Goal: Communication & Community: Answer question/provide support

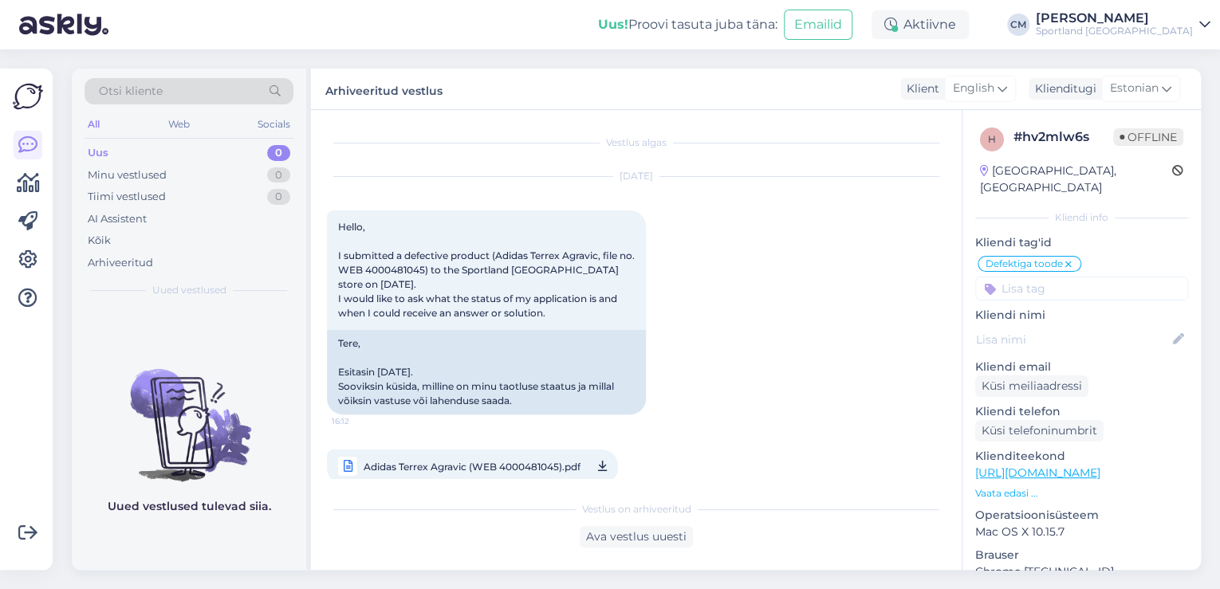
scroll to position [654, 0]
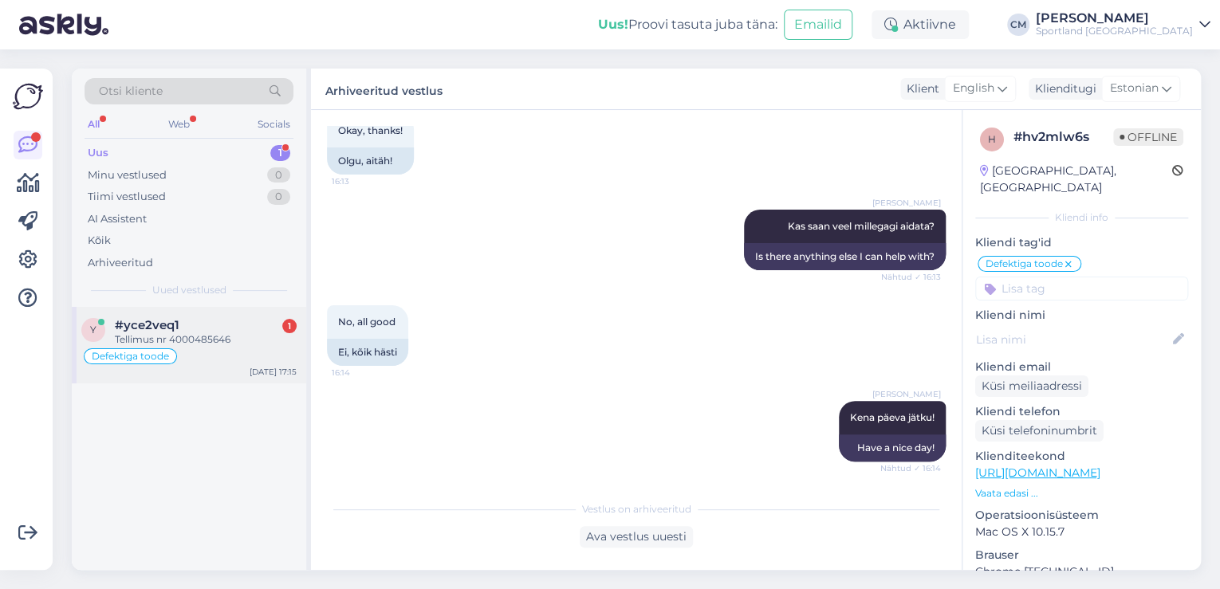
click at [225, 330] on div "#yce2veq1 1" at bounding box center [206, 325] width 182 height 14
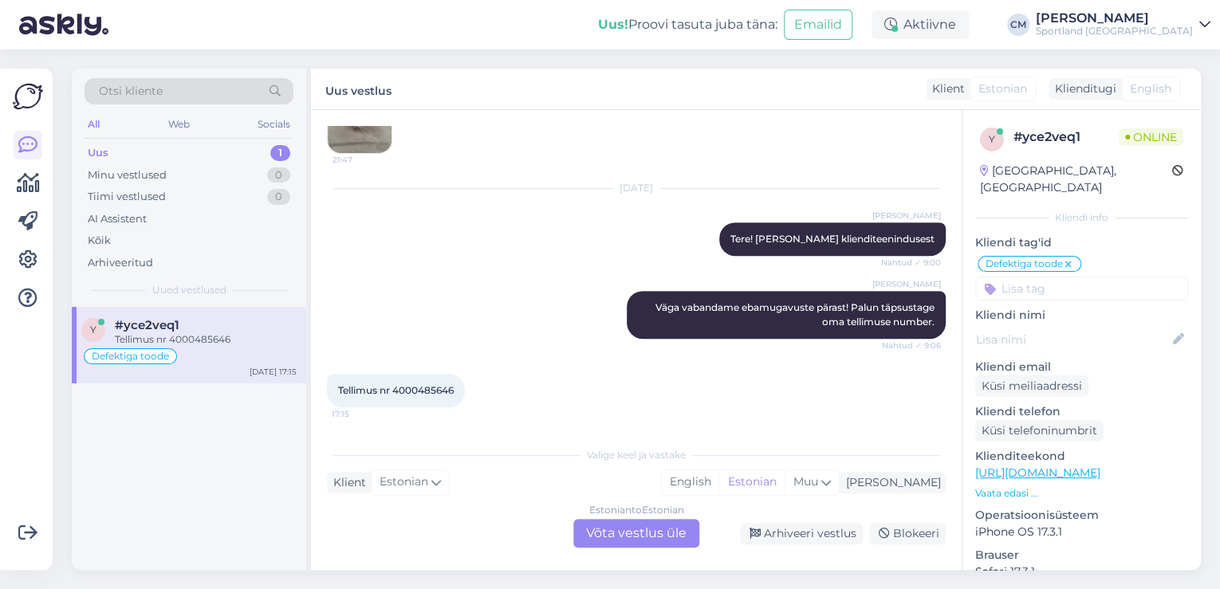
click at [637, 526] on div "Estonian to Estonian Võta vestlus üle" at bounding box center [636, 533] width 126 height 29
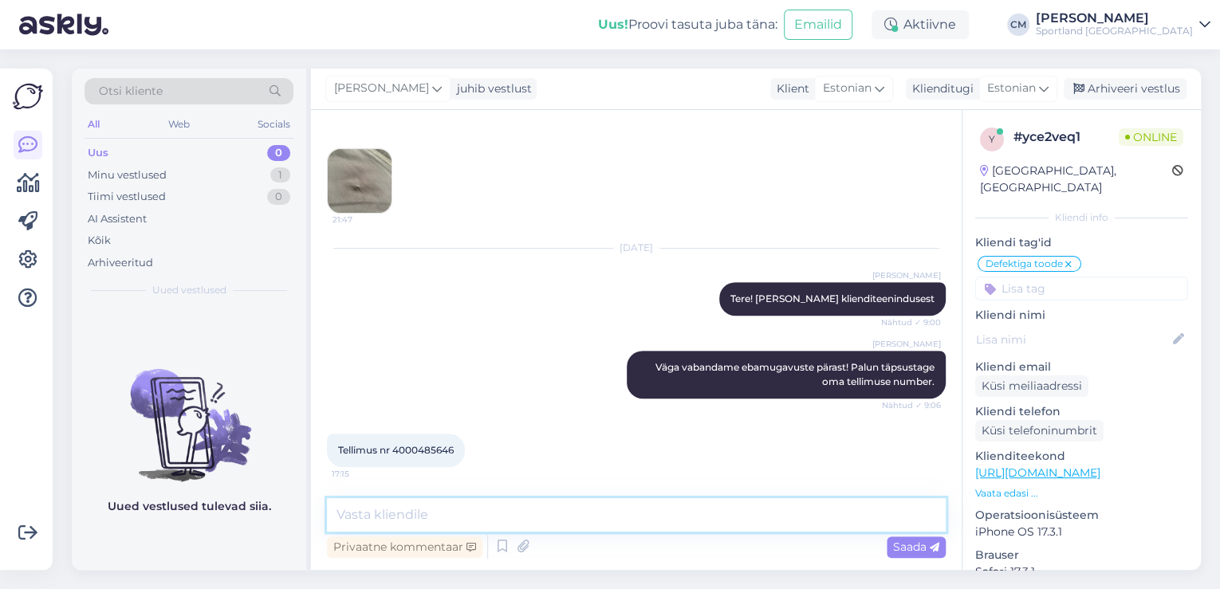
click at [546, 516] on textarea at bounding box center [636, 514] width 619 height 33
type textarea "Tere!"
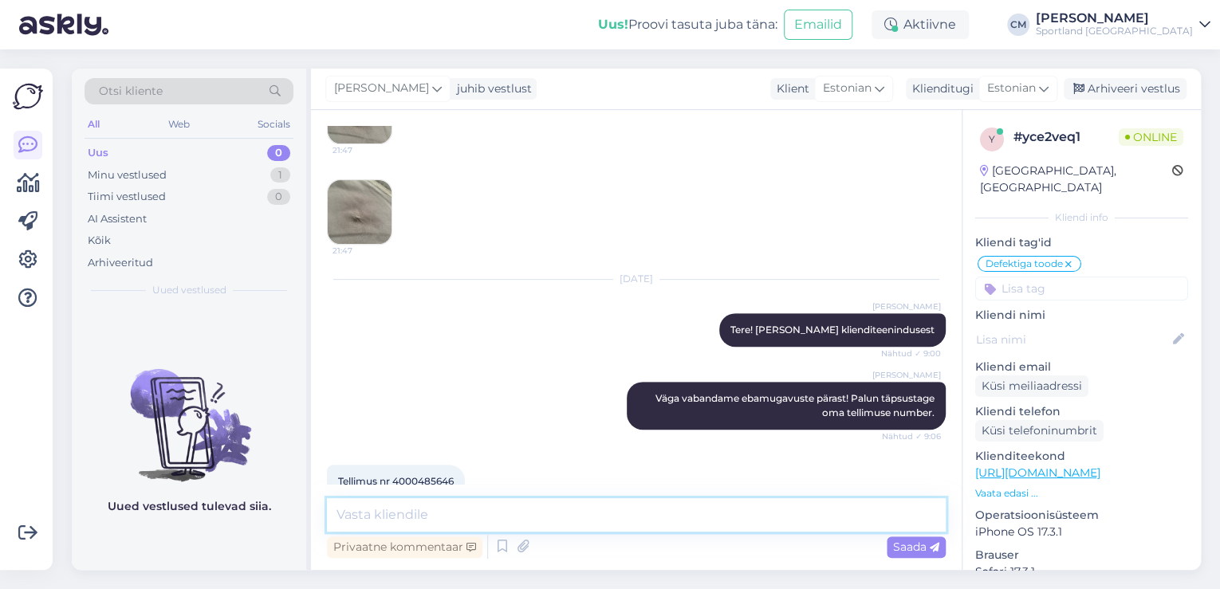
scroll to position [371, 0]
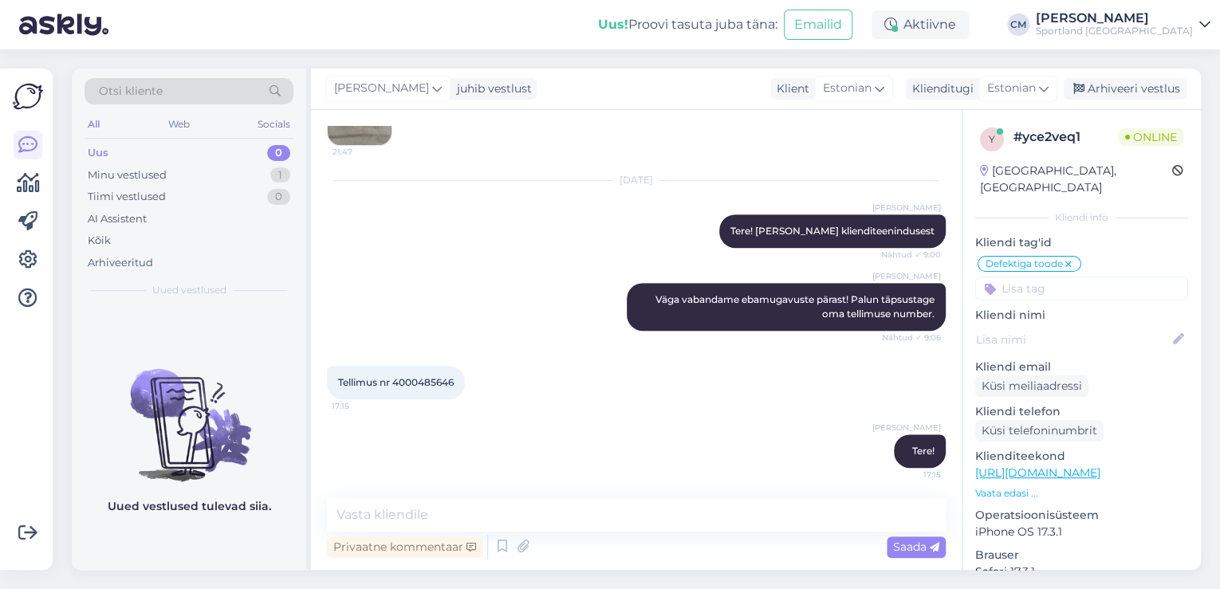
click at [414, 372] on div "Tellimus nr 4000485646 17:15" at bounding box center [396, 382] width 138 height 33
click at [418, 373] on div "Tellimus nr 4000485646 17:15" at bounding box center [396, 382] width 138 height 33
copy div "4000485646 17:15"
click at [488, 235] on div "[DATE] [PERSON_NAME] Tere! [PERSON_NAME] klienditeenindusest Nähtud ✓ 9:00" at bounding box center [636, 215] width 619 height 102
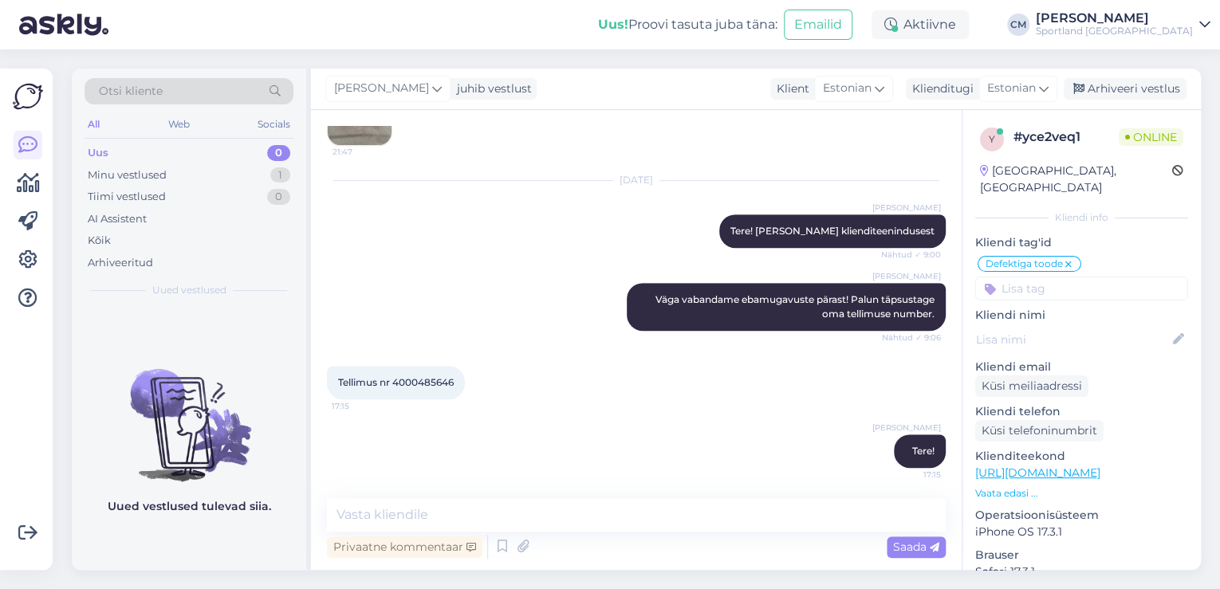
click at [463, 495] on div "Vestlus algas [DATE] Tere. Tellisin sportlandist mantli [PERSON_NAME] saades le…" at bounding box center [636, 340] width 651 height 460
click at [453, 509] on textarea at bounding box center [636, 514] width 619 height 33
type textarea "V"
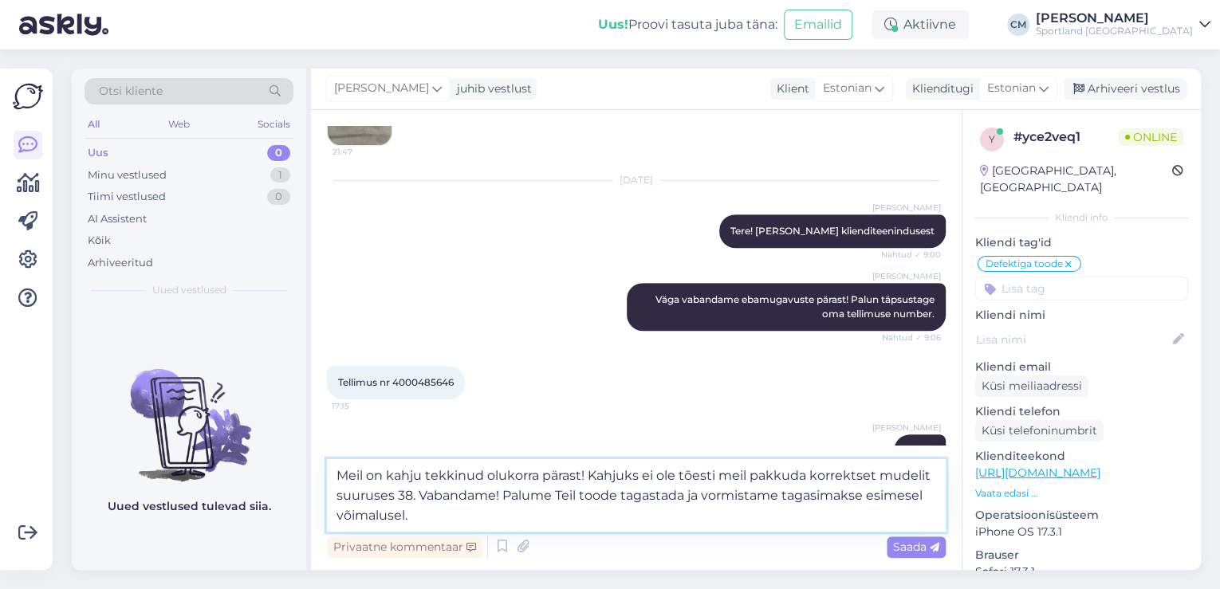
click at [688, 495] on textarea "Meil on kahju tekkinud olukorra pärast! Kahjuks ei ole tõesti meil pakkuda korr…" at bounding box center [636, 495] width 619 height 73
type textarea "Meil on kahju tekkinud olukorra pärast! Kahjuks ei ole tõesti meil pakkuda korr…"
click at [749, 519] on textarea "Meil on kahju tekkinud olukorra pärast! Kahjuks ei ole tõesti meil pakkuda korr…" at bounding box center [636, 495] width 619 height 73
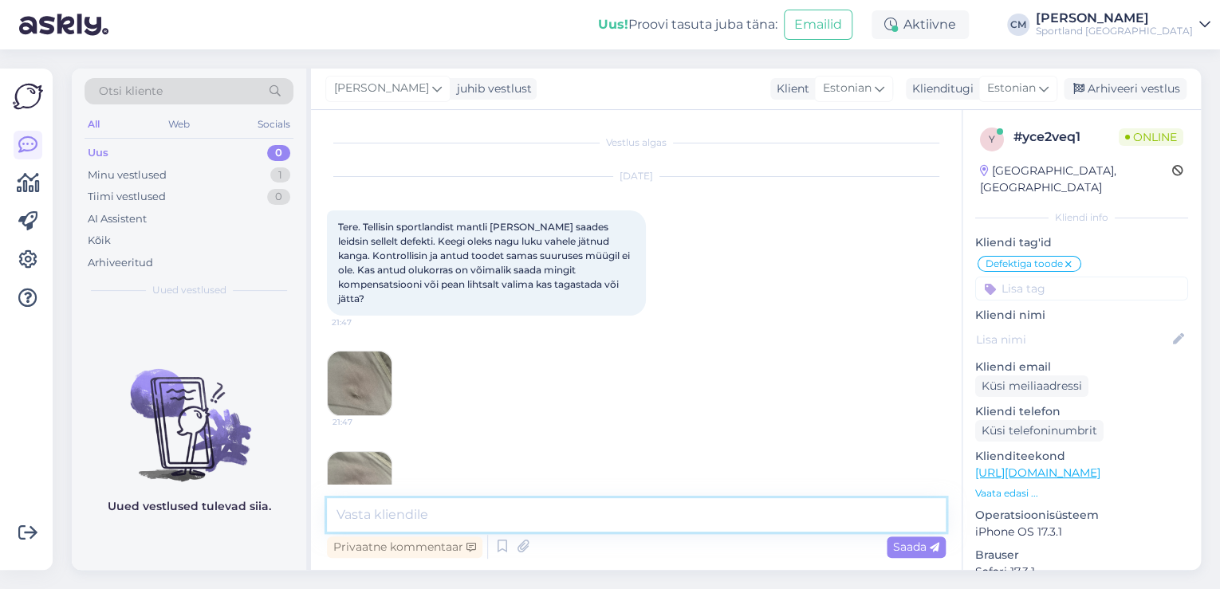
scroll to position [64, 0]
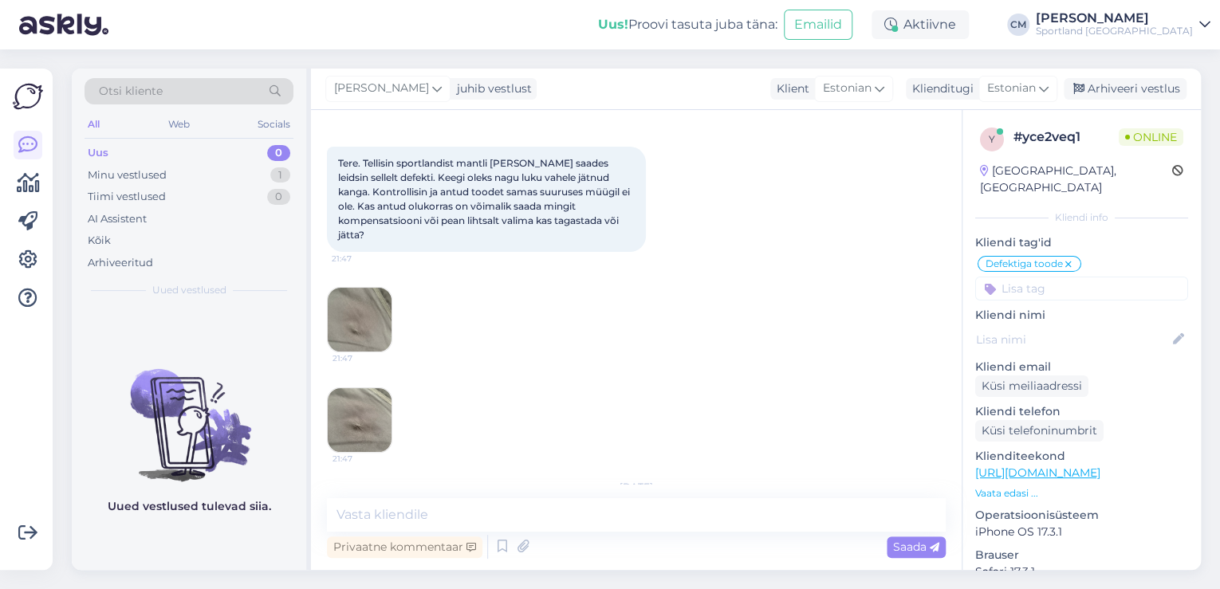
click at [377, 301] on img at bounding box center [360, 320] width 64 height 64
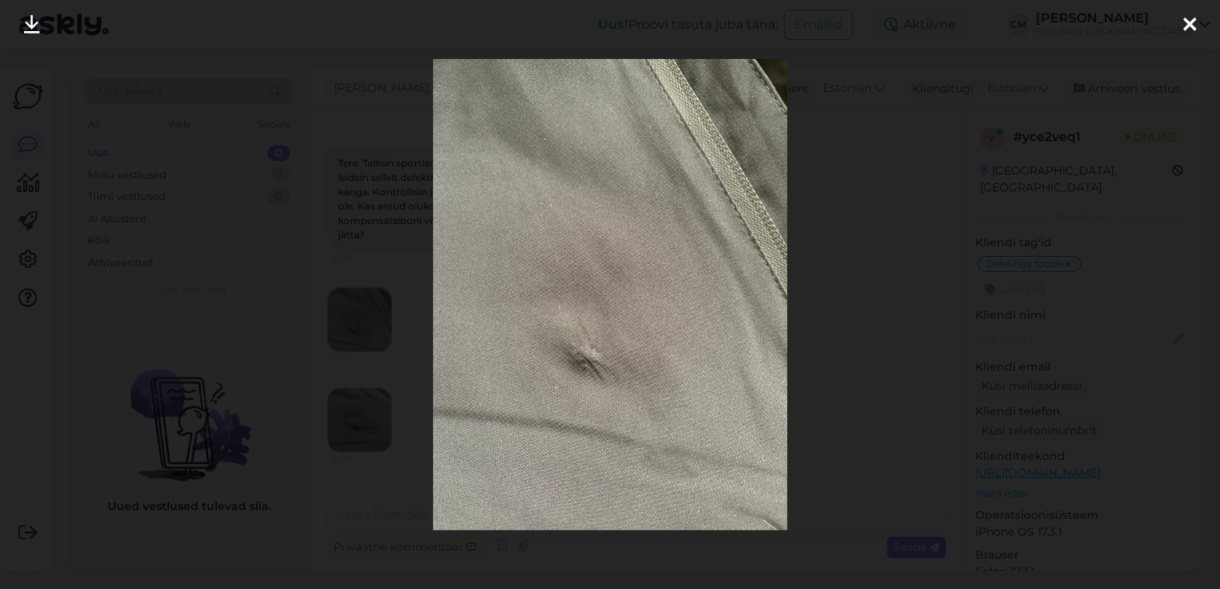
click at [370, 382] on div at bounding box center [610, 294] width 1220 height 589
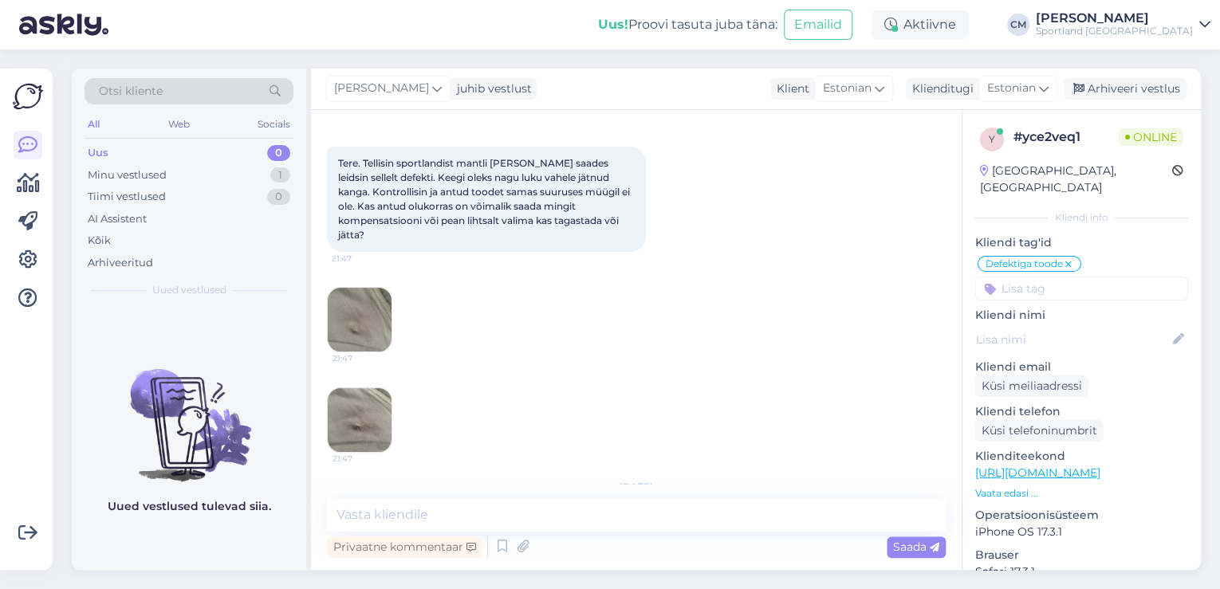
click at [363, 428] on img at bounding box center [360, 420] width 64 height 64
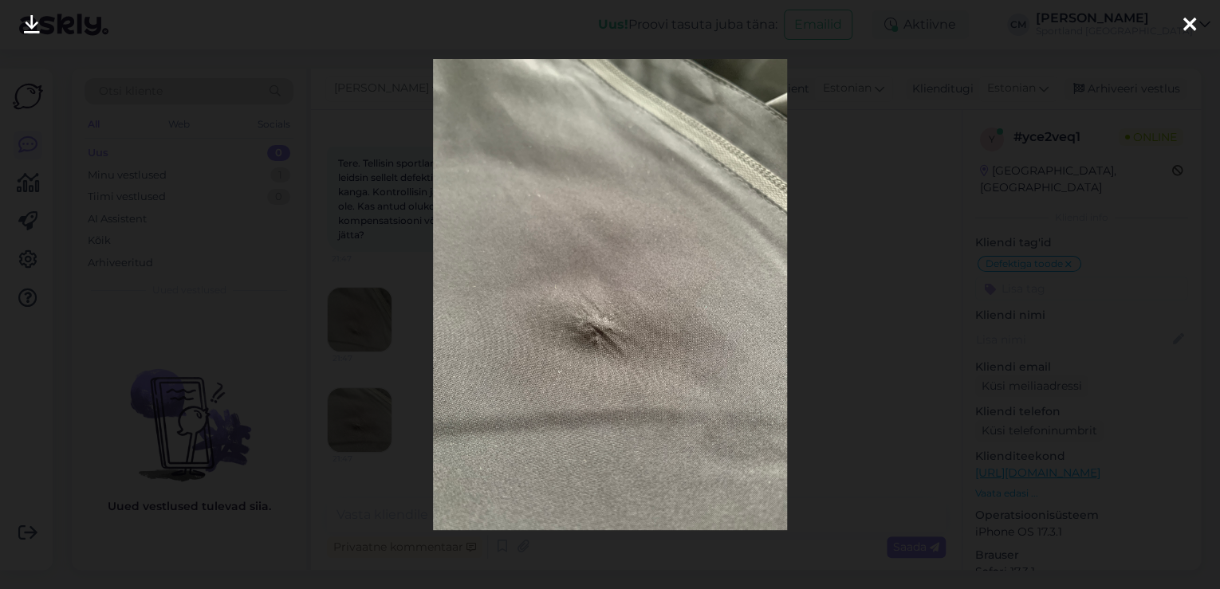
click at [412, 329] on div at bounding box center [610, 294] width 1220 height 589
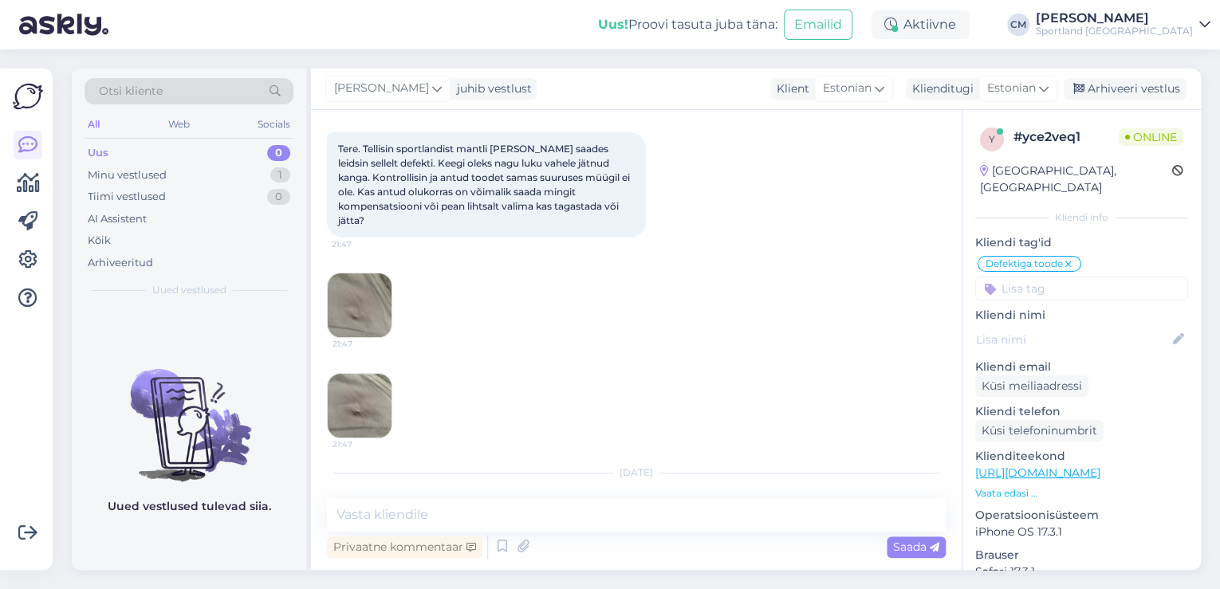
scroll to position [0, 0]
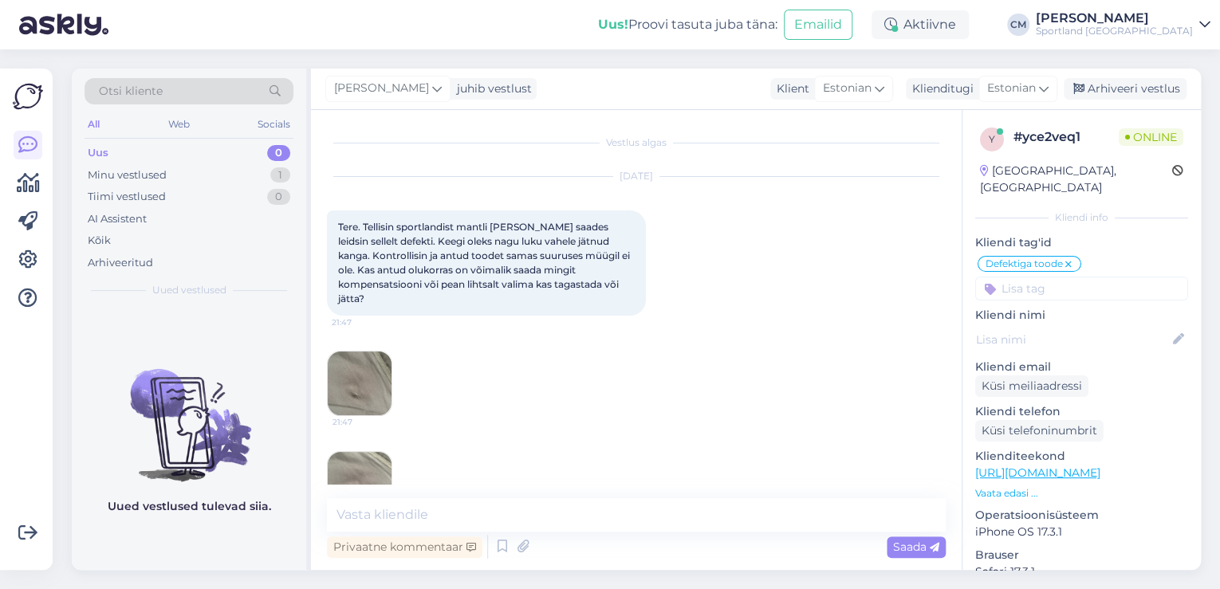
click at [347, 363] on img at bounding box center [360, 384] width 64 height 64
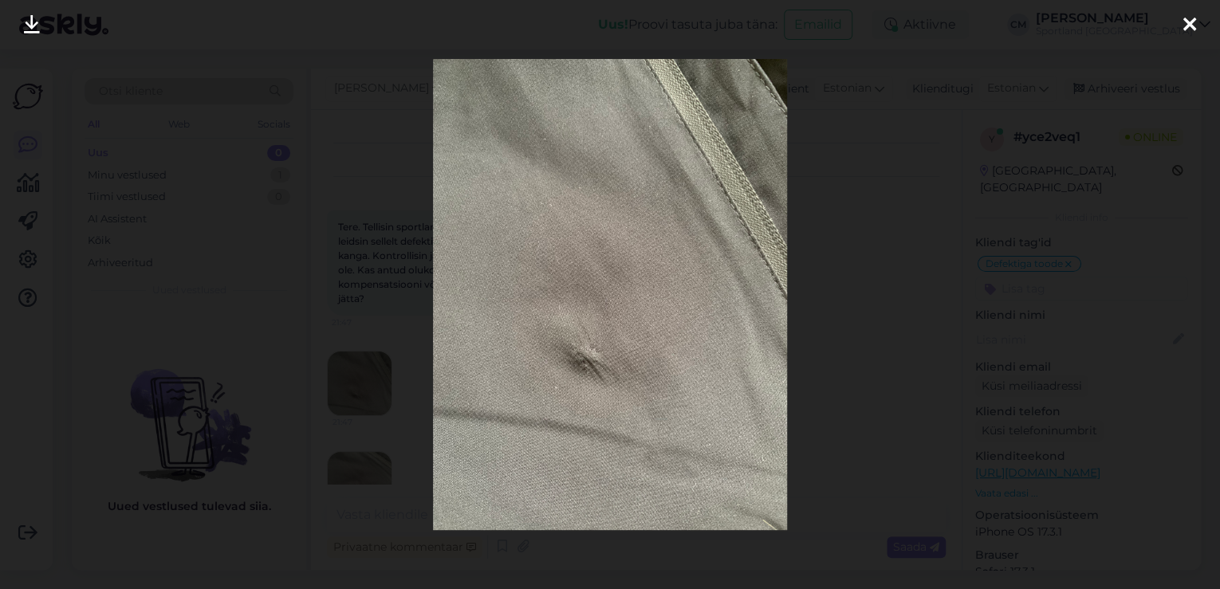
click at [384, 319] on div at bounding box center [610, 294] width 1220 height 589
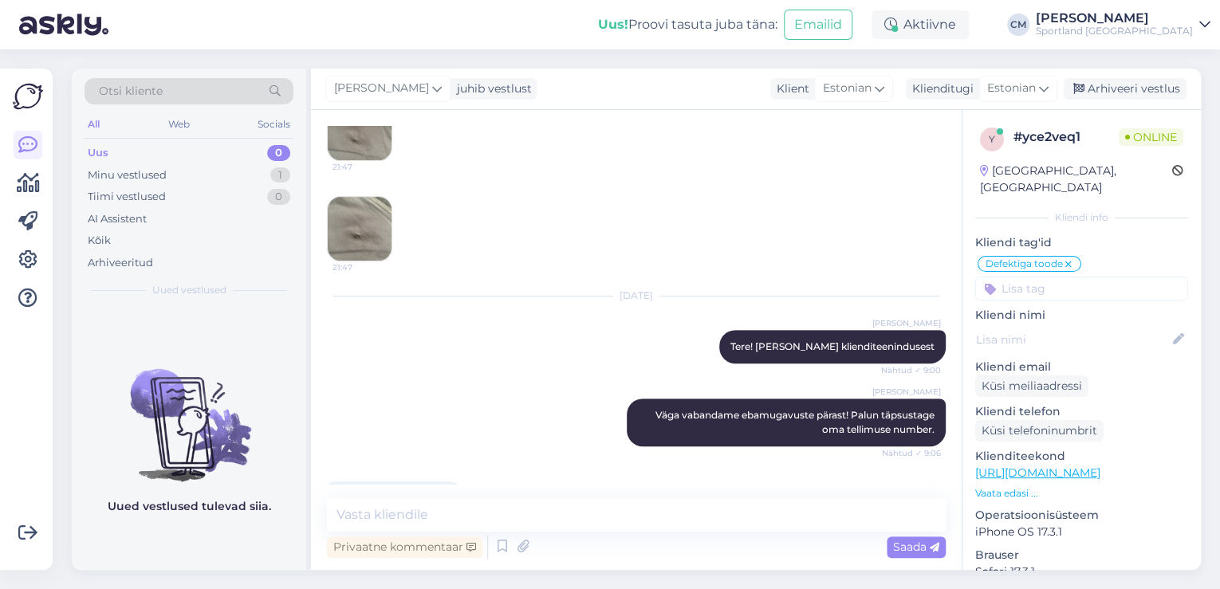
scroll to position [179, 0]
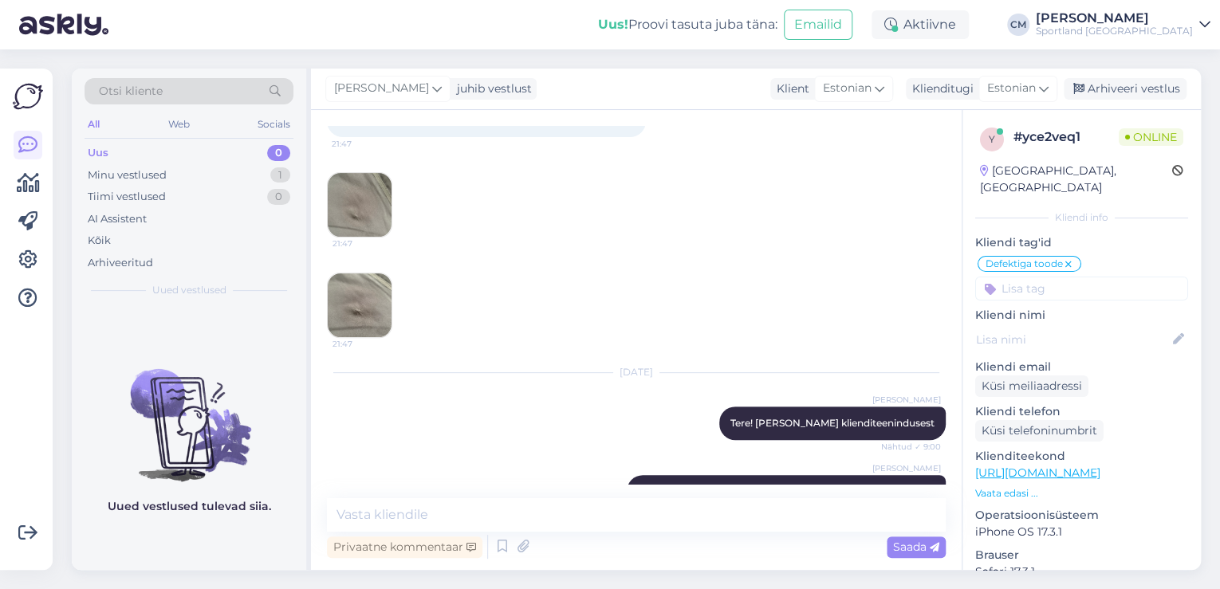
click at [373, 210] on img at bounding box center [360, 205] width 64 height 64
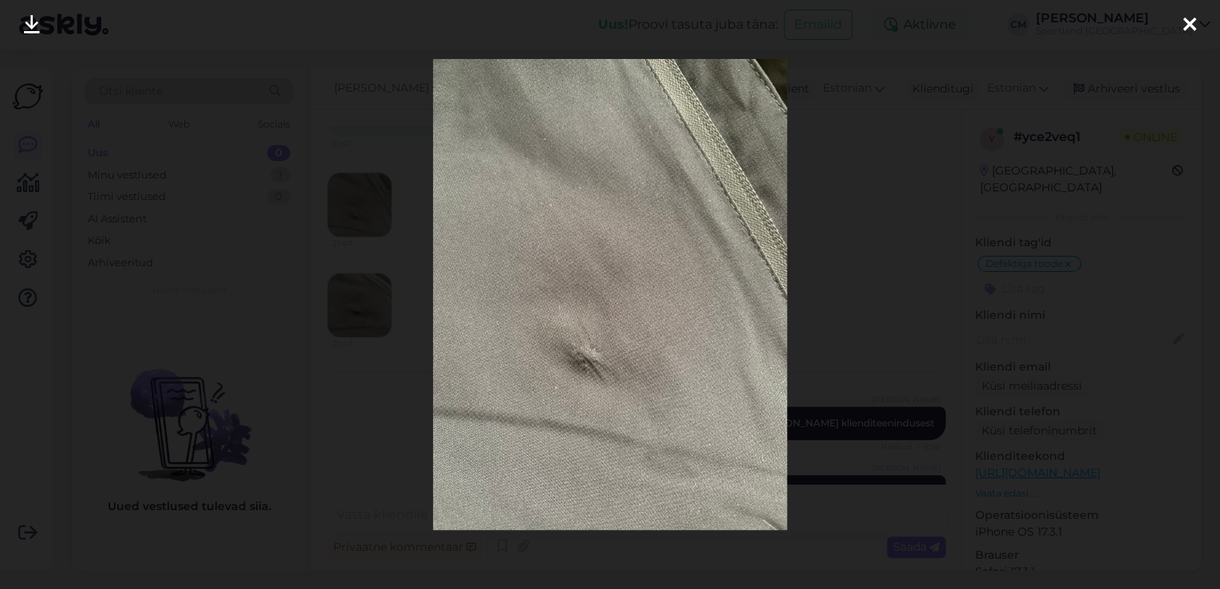
click at [341, 325] on div at bounding box center [610, 294] width 1220 height 589
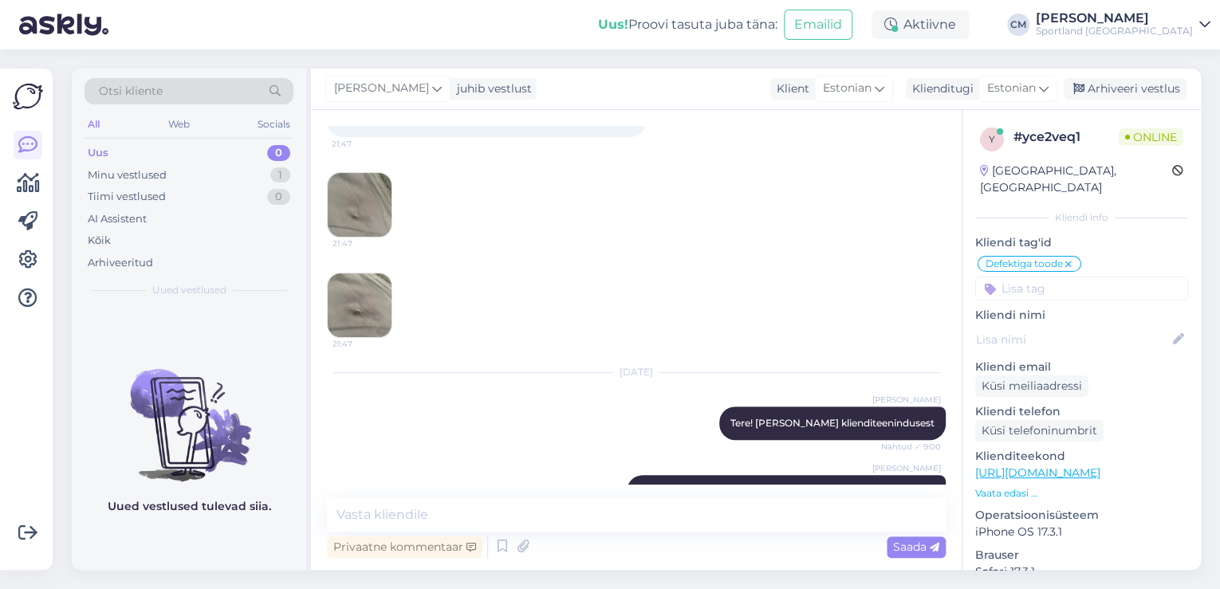
click at [355, 317] on img at bounding box center [360, 306] width 64 height 64
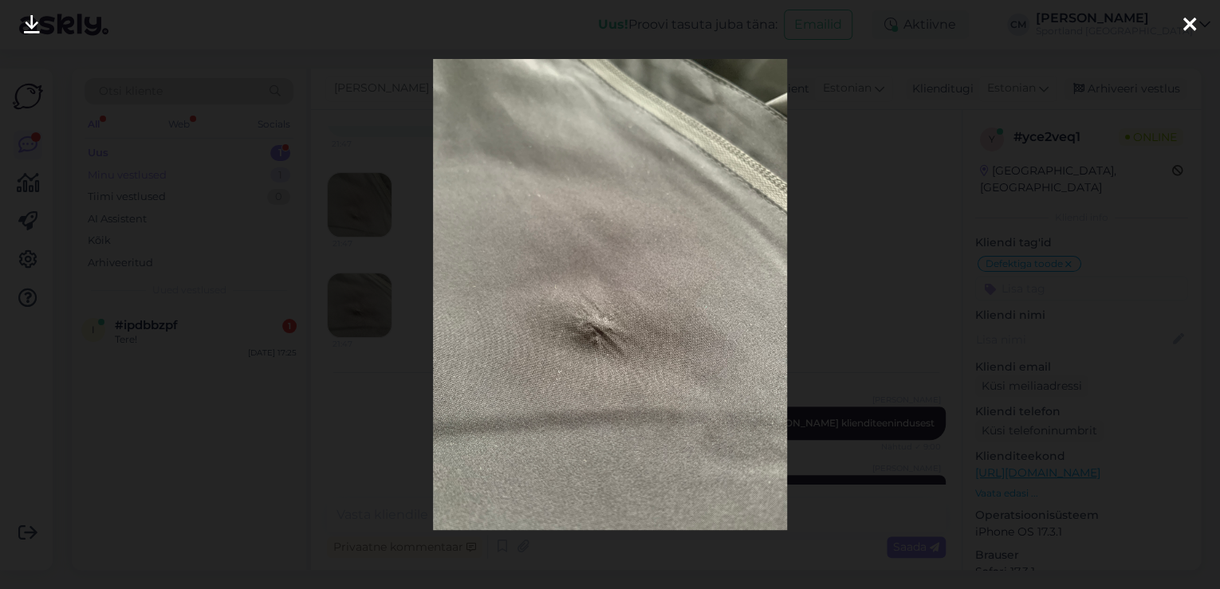
click at [284, 163] on div at bounding box center [610, 294] width 1220 height 589
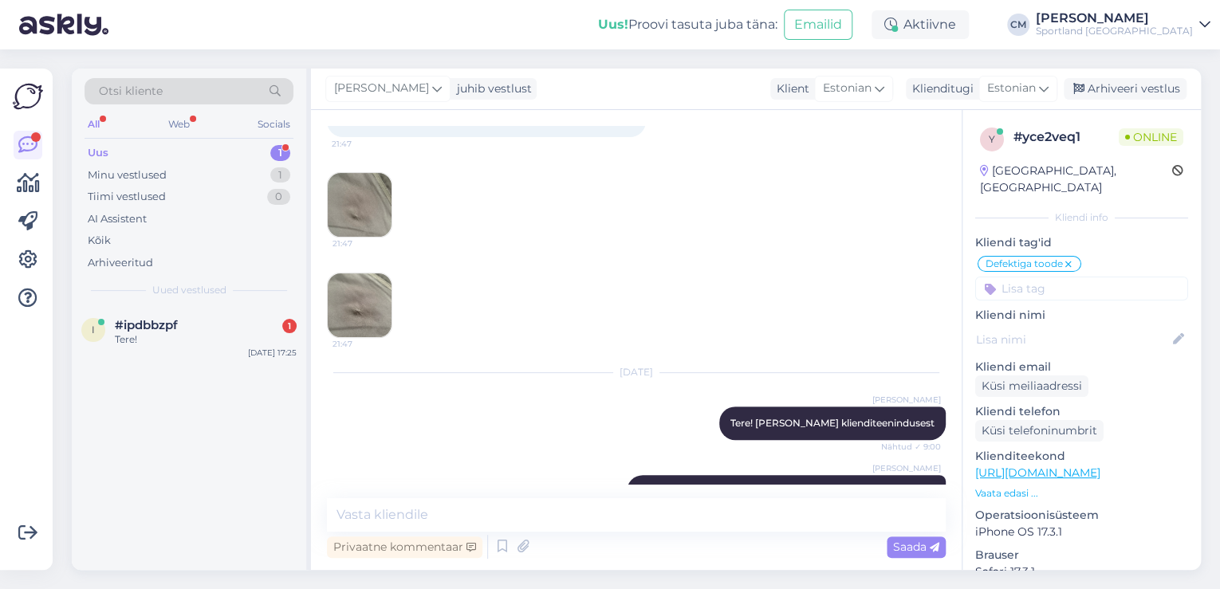
click at [250, 303] on div "Otsi kliente All Web Socials Uus 1 Minu vestlused 1 Tiimi vestlused 0 AI Assist…" at bounding box center [189, 188] width 234 height 238
click at [258, 317] on div "i #ipdbbzpf 1 Tere! [DATE] 17:25" at bounding box center [189, 335] width 234 height 57
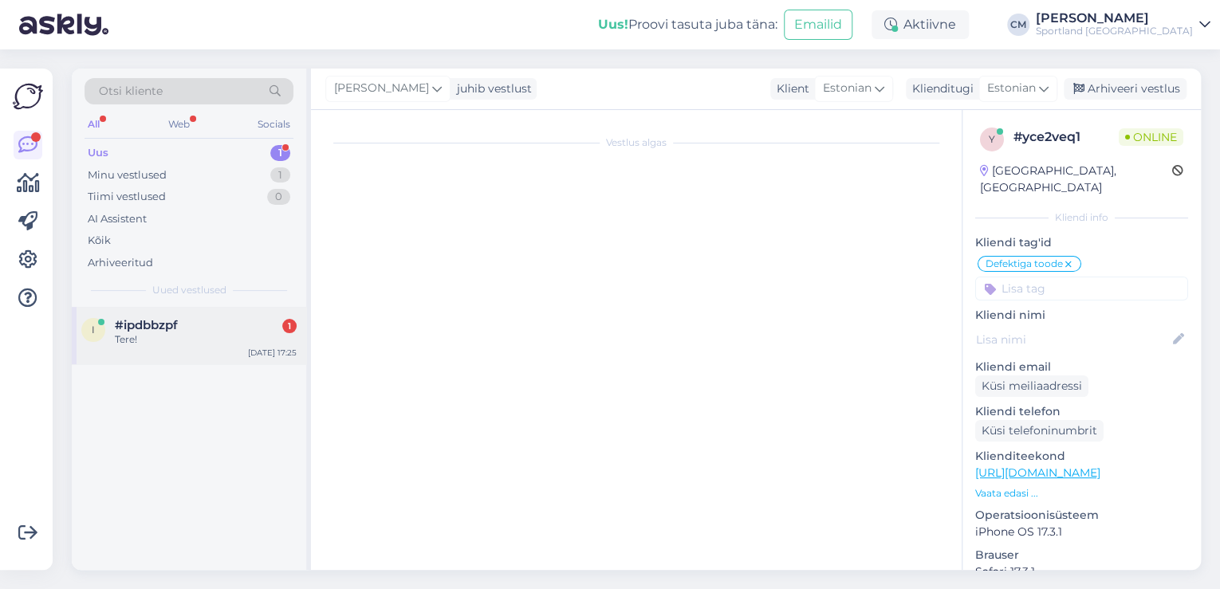
scroll to position [0, 0]
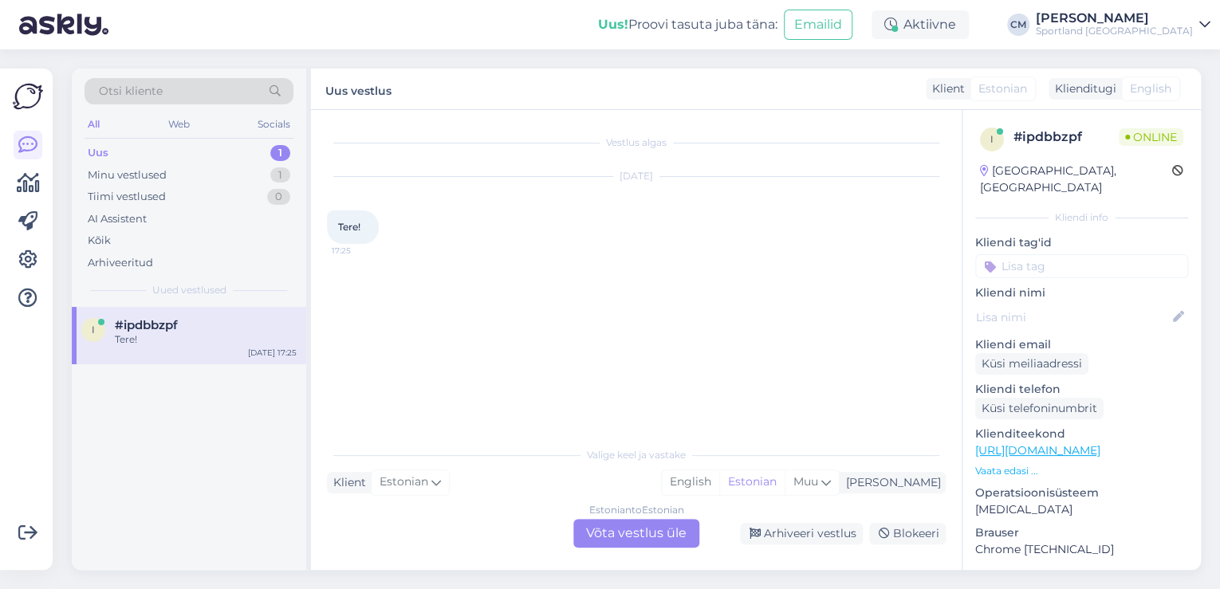
click at [634, 524] on div "Estonian to Estonian Võta vestlus üle" at bounding box center [636, 533] width 126 height 29
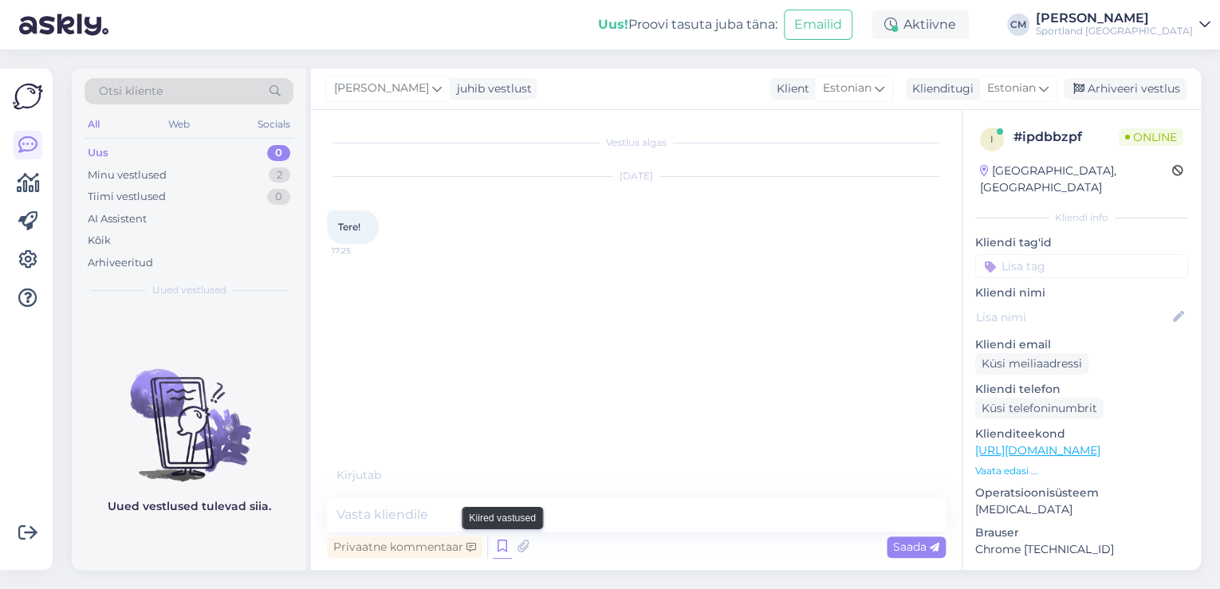
click at [502, 545] on icon at bounding box center [502, 547] width 19 height 24
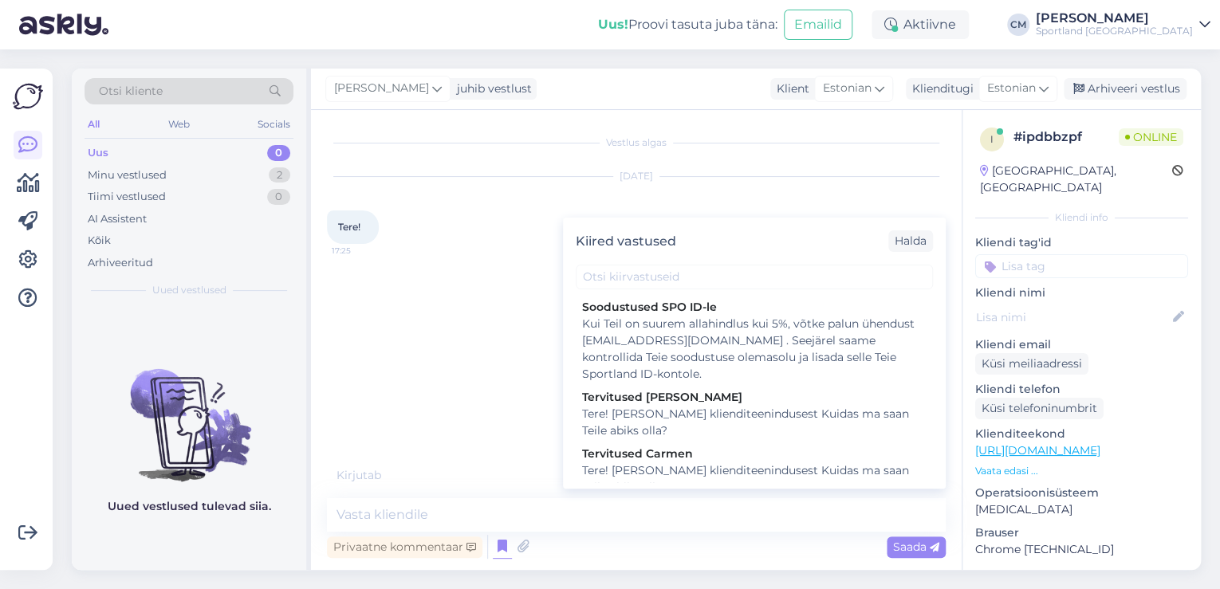
click at [706, 470] on div "Tere! [PERSON_NAME] klienditeenindusest Kuidas ma saan Teile abiks olla?" at bounding box center [754, 479] width 345 height 33
type textarea "Tere! [PERSON_NAME] klienditeenindusest Kuidas ma saan Teile abiks olla?"
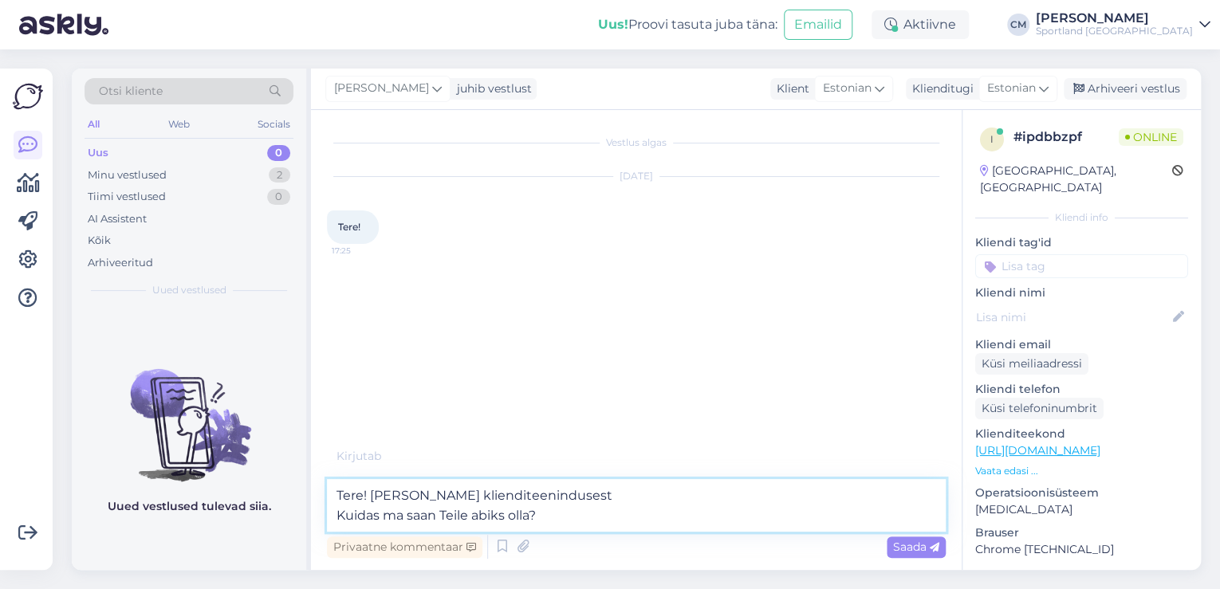
click at [692, 502] on textarea "Tere! [PERSON_NAME] klienditeenindusest Kuidas ma saan Teile abiks olla?" at bounding box center [636, 505] width 619 height 53
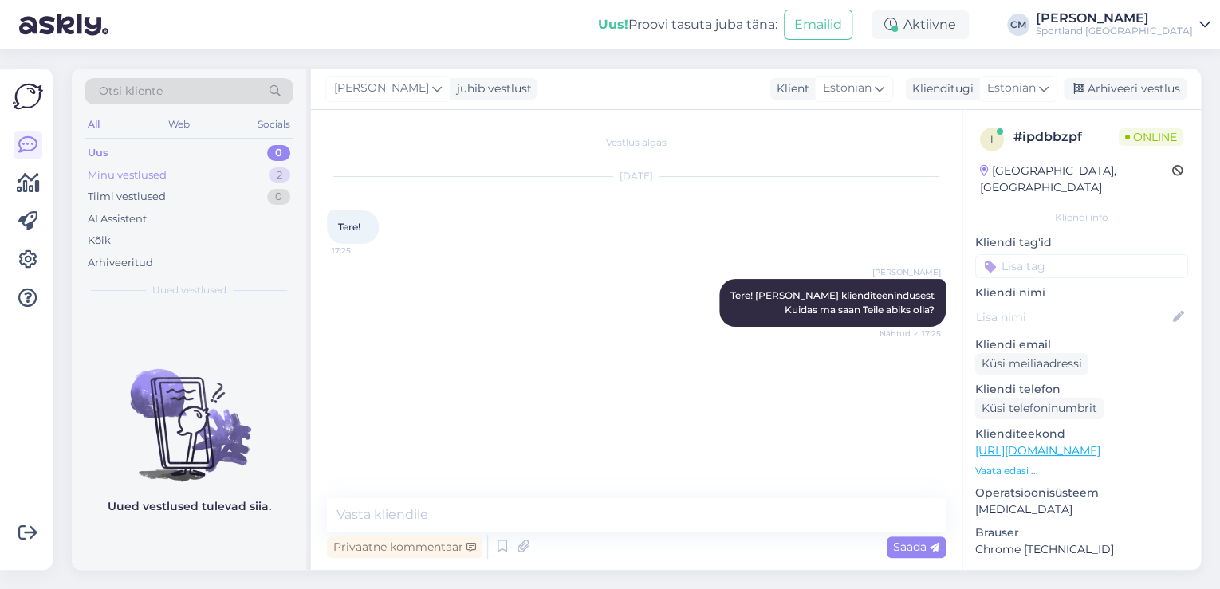
click at [257, 174] on div "Minu vestlused 2" at bounding box center [189, 175] width 209 height 22
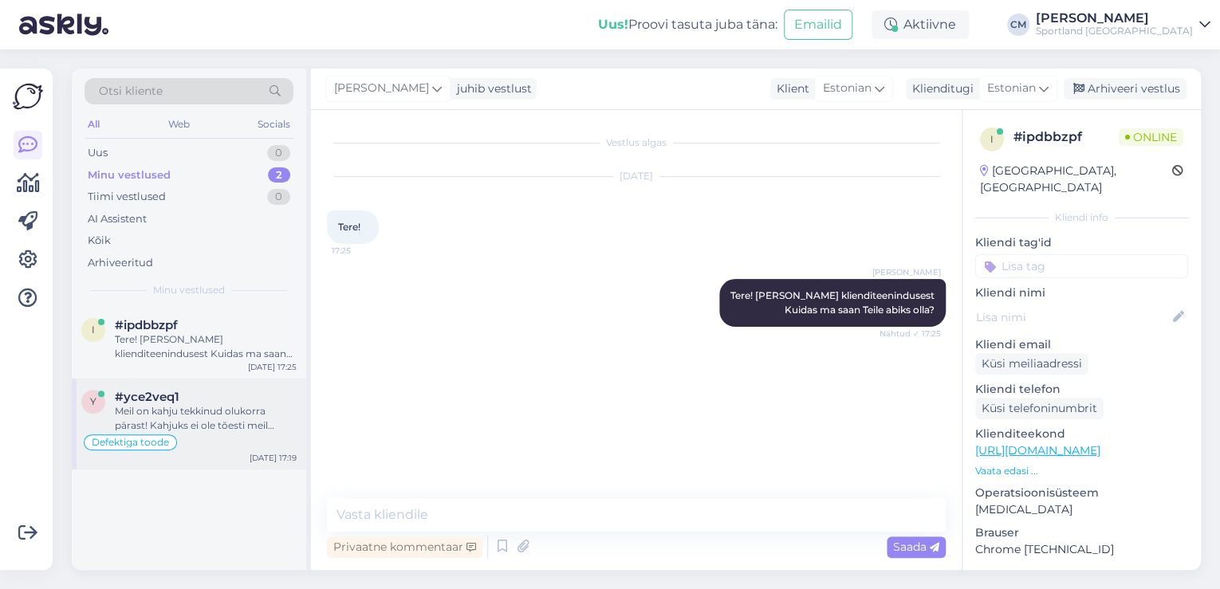
click at [207, 431] on div "Meil on kahju tekkinud olukorra pärast! Kahjuks ei ole tõesti meil pakkuda korr…" at bounding box center [206, 418] width 182 height 29
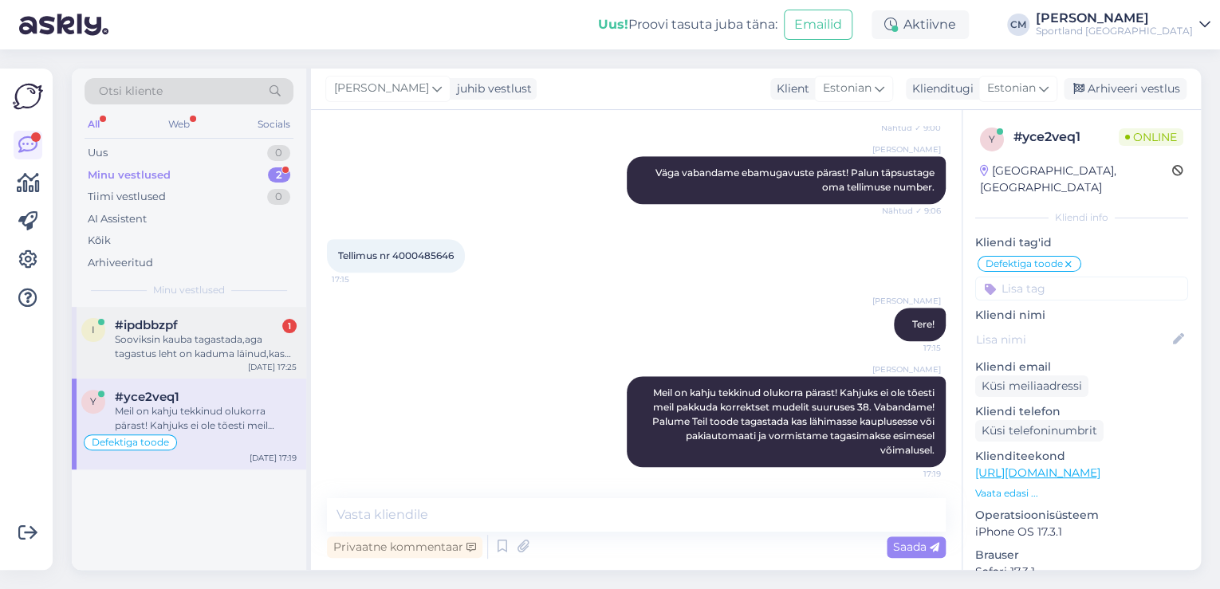
click at [261, 342] on div "Sooviksin kauba tagastada,aga tagastus leht on kaduma läinud,kas on võimalik sa…" at bounding box center [206, 347] width 182 height 29
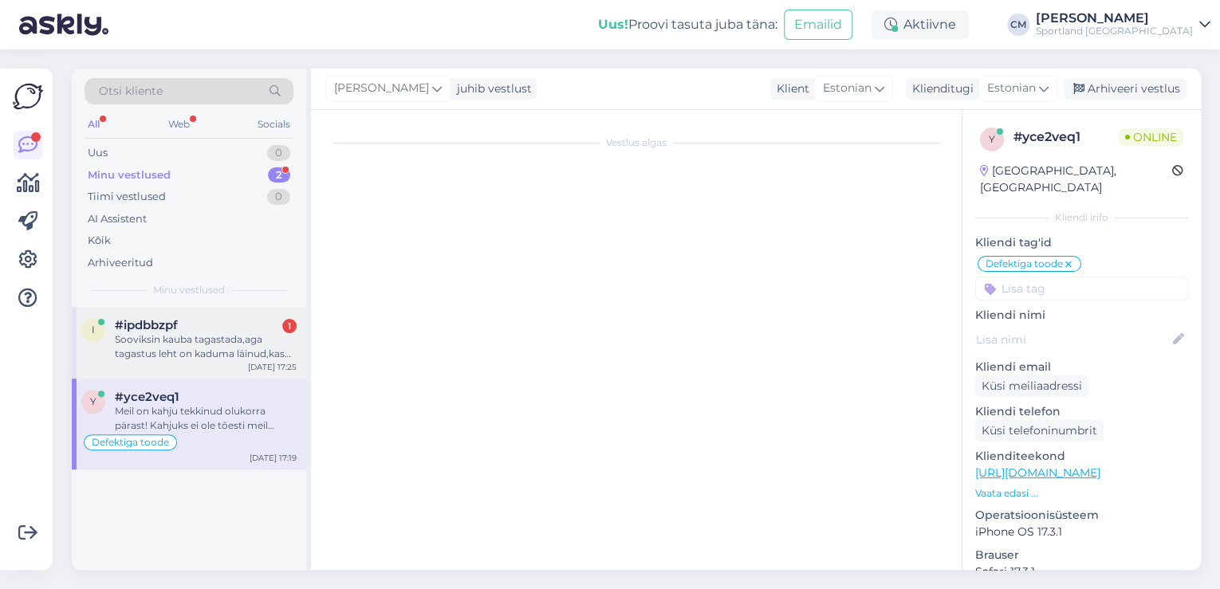
scroll to position [0, 0]
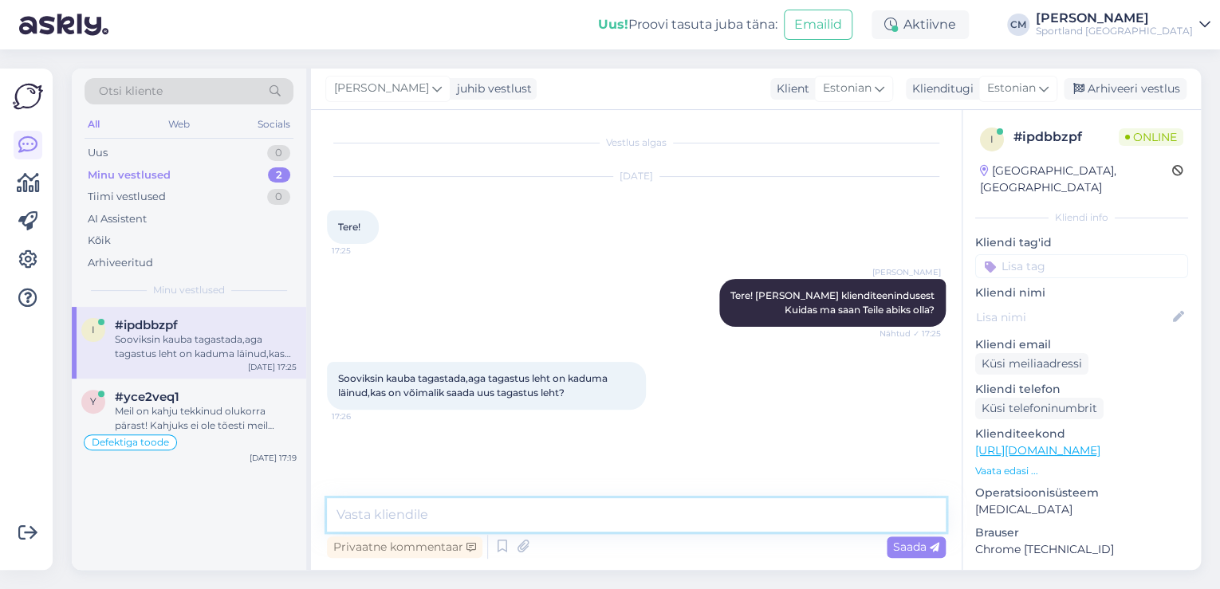
click at [447, 500] on textarea at bounding box center [636, 514] width 619 height 33
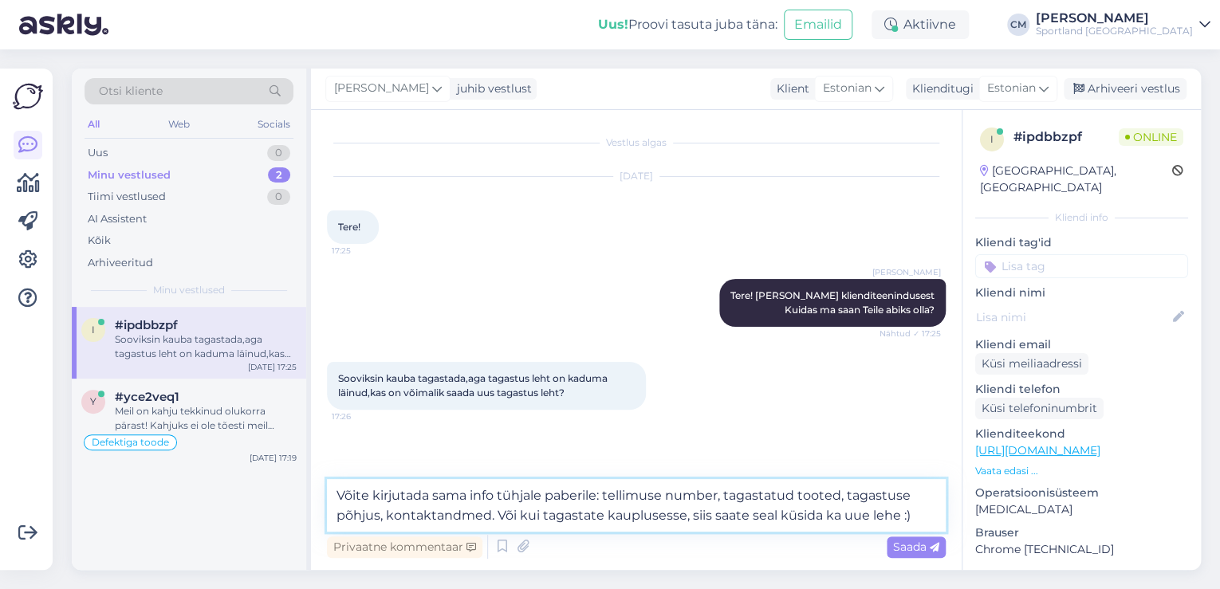
click at [838, 495] on textarea "Võite kirjutada sama info tühjale paberile: tellimuse number, tagastatud tooted…" at bounding box center [636, 505] width 619 height 53
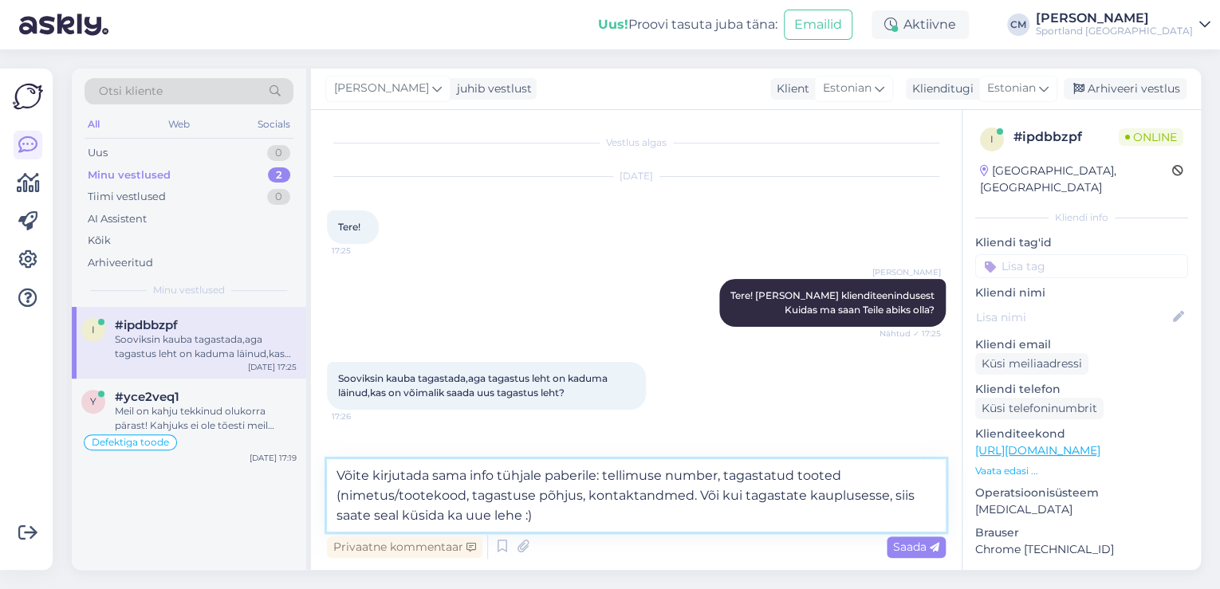
type textarea "Võite kirjutada sama info tühjale paberile: tellimuse number, tagastatud tooted…"
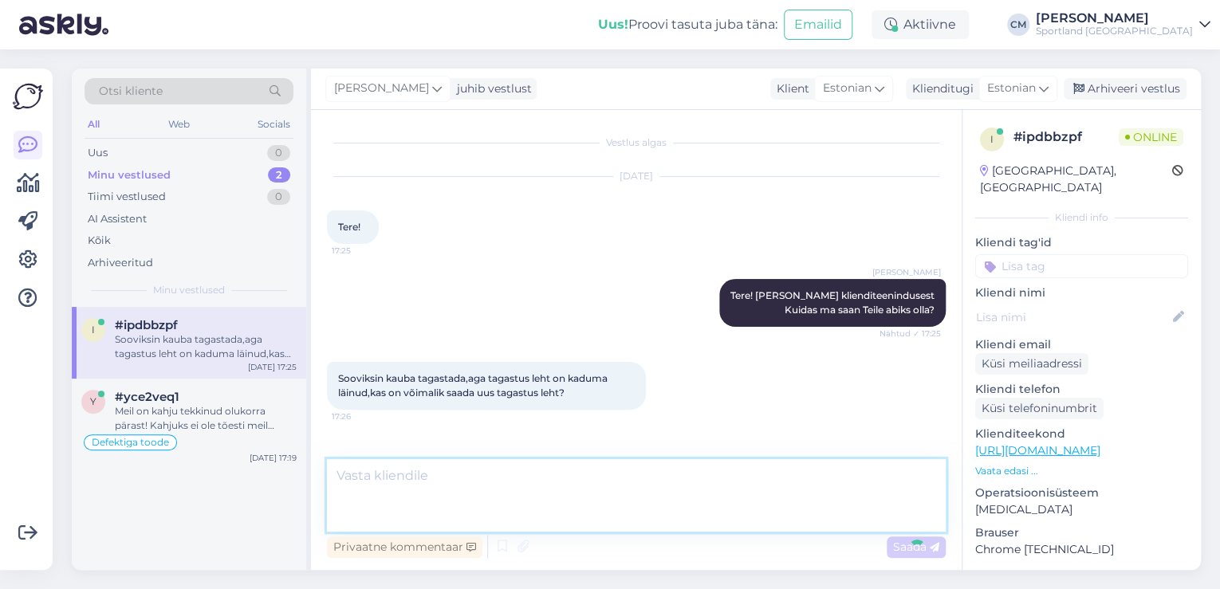
scroll to position [54, 0]
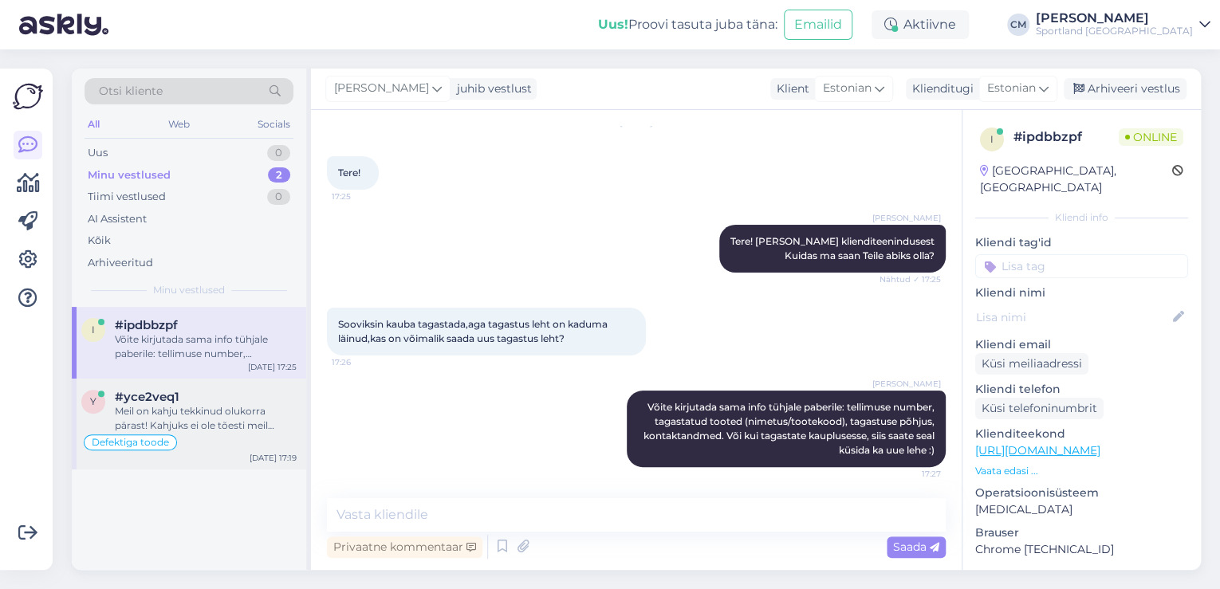
click at [271, 406] on div "Meil on kahju tekkinud olukorra pärast! Kahjuks ei ole tõesti meil pakkuda korr…" at bounding box center [206, 418] width 182 height 29
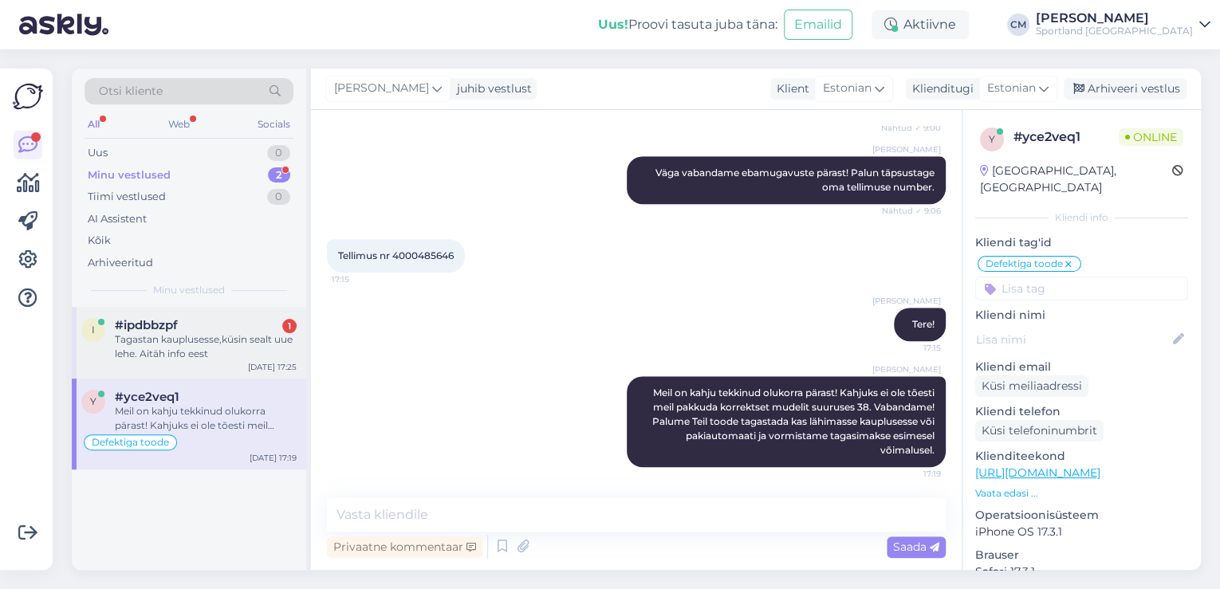
click at [240, 340] on div "Tagastan kauplusesse,küsin sealt uue lehe. Aitäh info eest" at bounding box center [206, 347] width 182 height 29
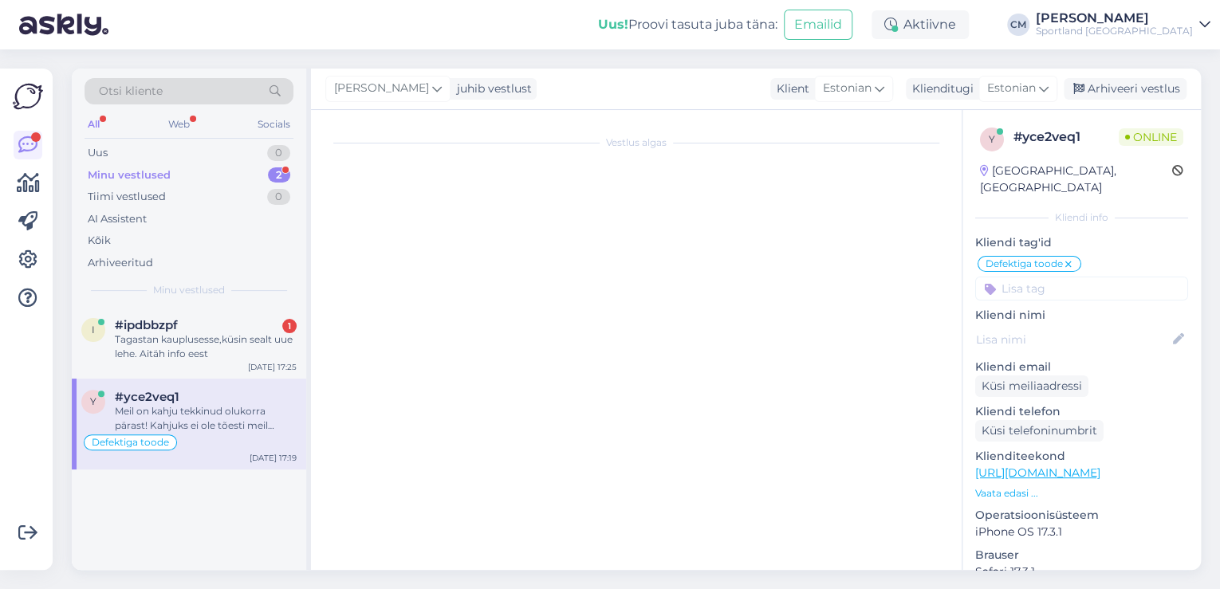
scroll to position [123, 0]
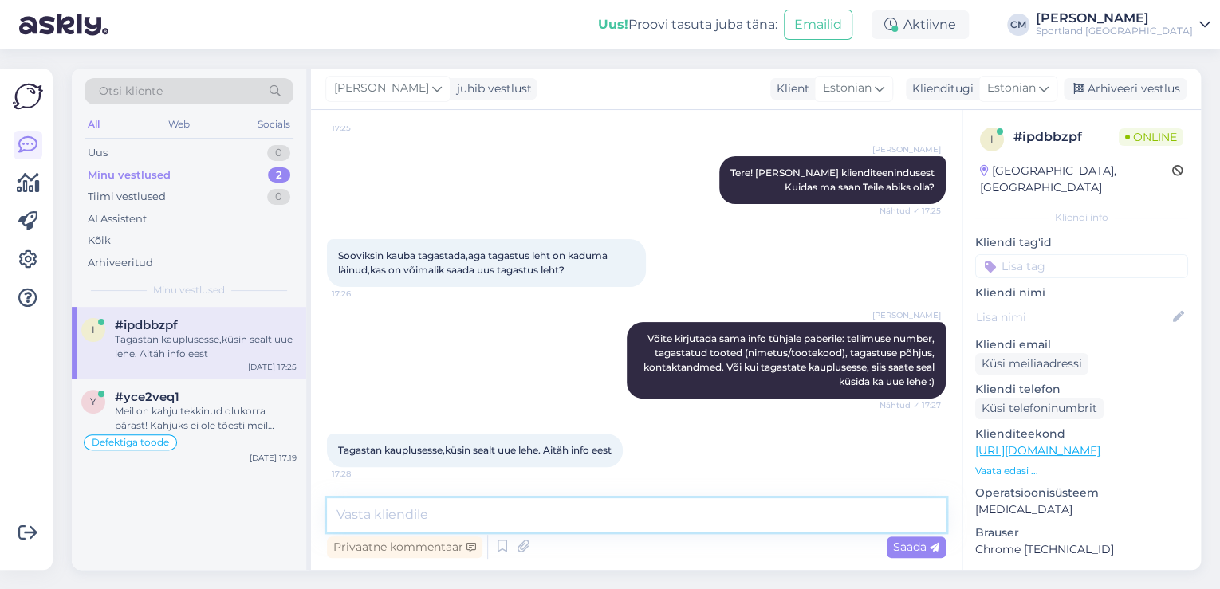
click at [517, 530] on textarea at bounding box center [636, 514] width 619 height 33
type textarea "Kas saan veel aidata?"
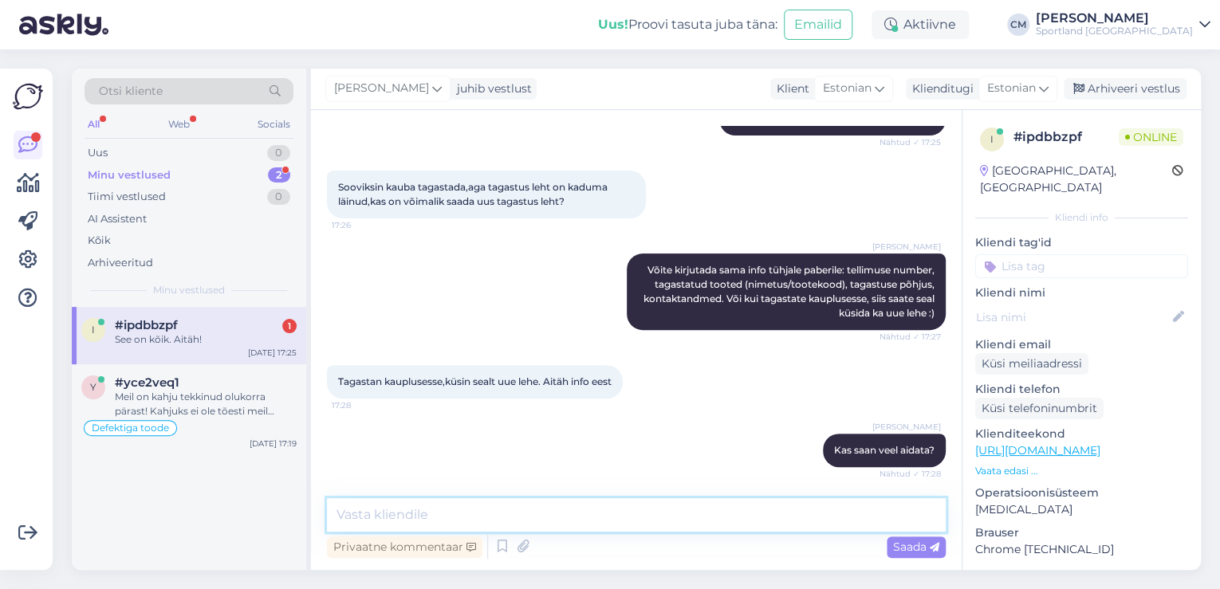
scroll to position [260, 0]
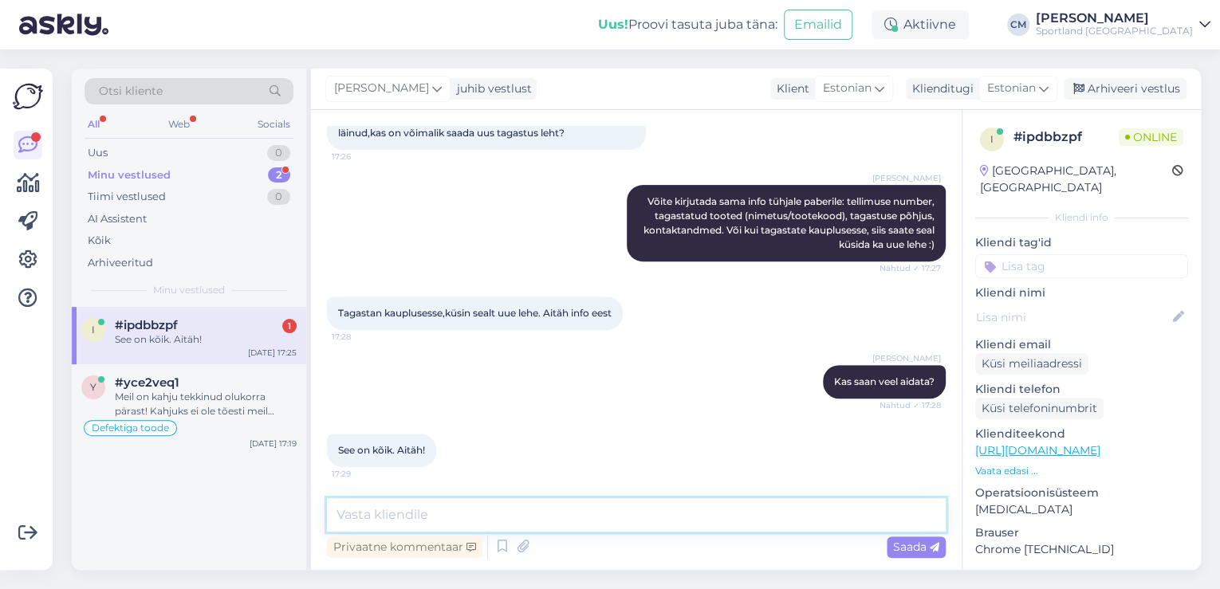
click at [569, 530] on textarea at bounding box center [636, 514] width 619 height 33
type textarea "Ilusat õhtut!"
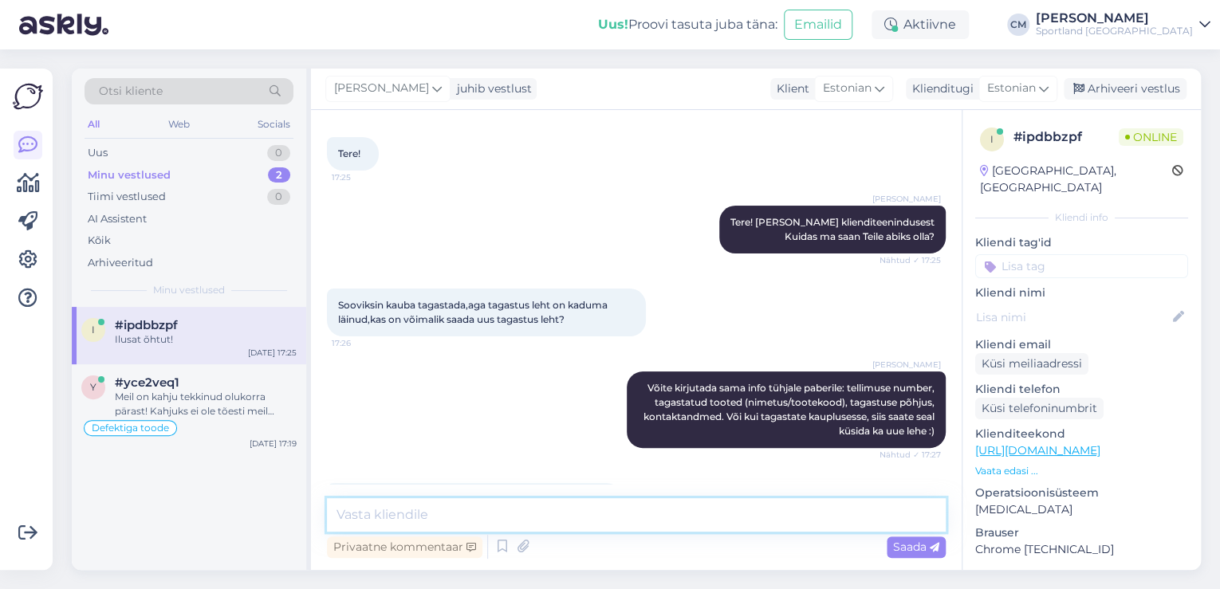
scroll to position [0, 0]
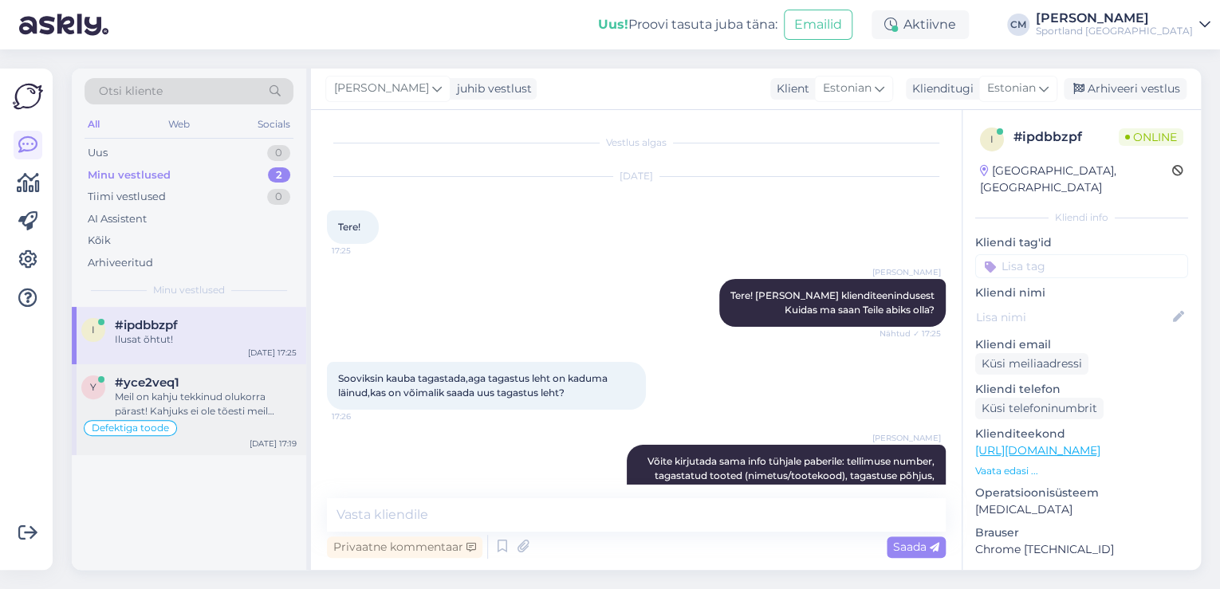
click at [211, 430] on div "Defektiga toode" at bounding box center [188, 428] width 215 height 19
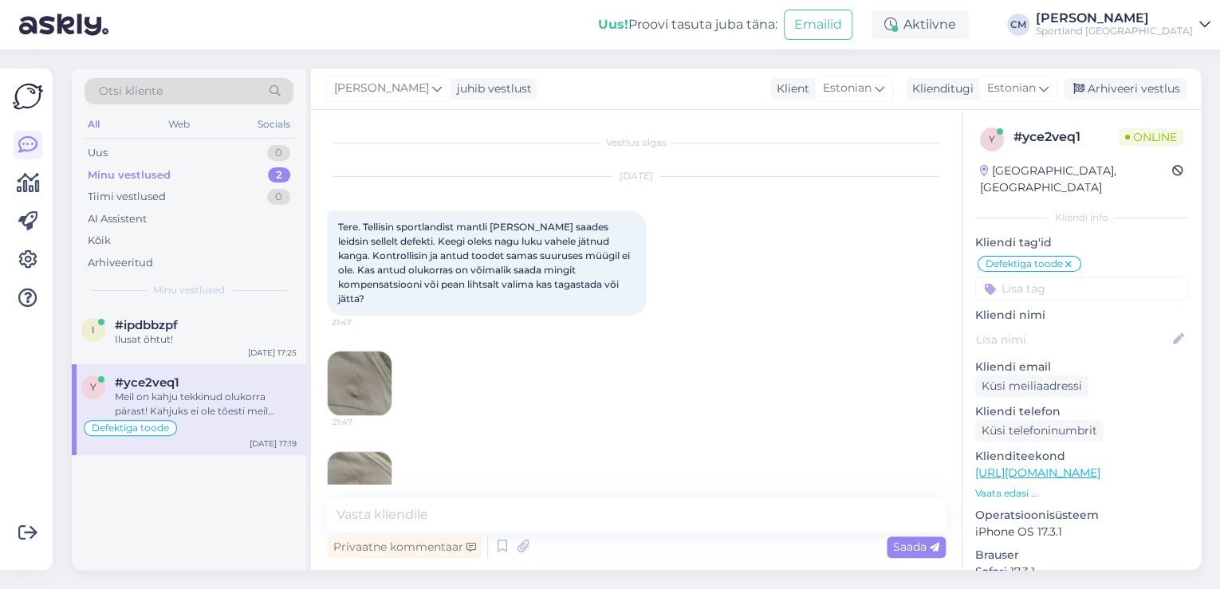
click at [359, 367] on img at bounding box center [360, 384] width 64 height 64
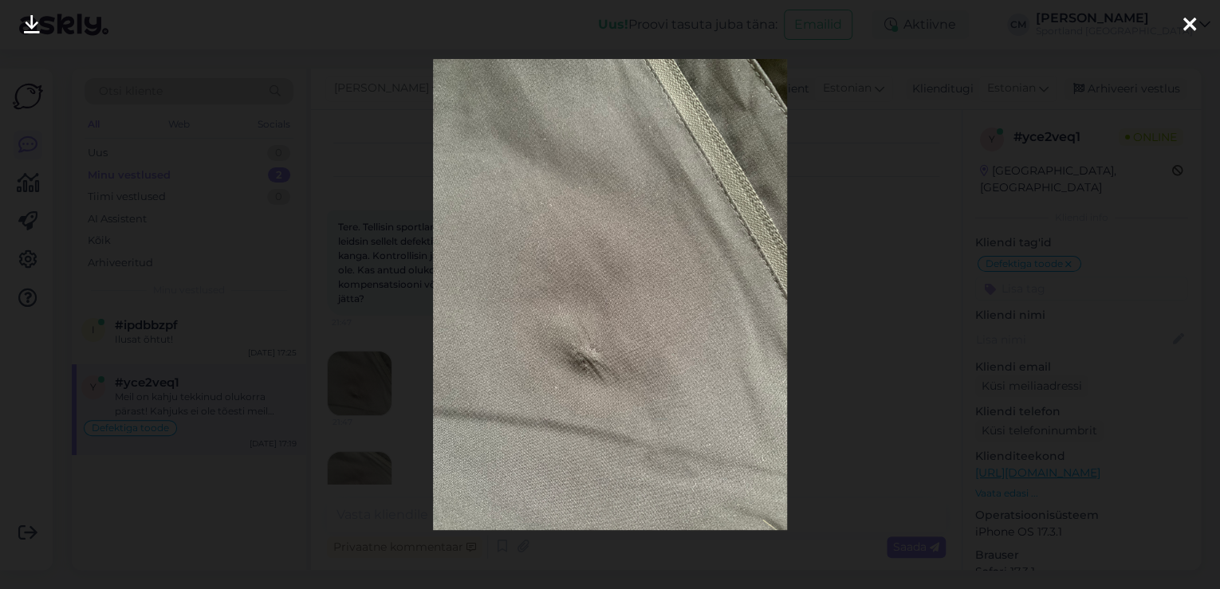
click at [475, 263] on img at bounding box center [609, 294] width 353 height 471
click at [983, 229] on div at bounding box center [610, 294] width 1220 height 589
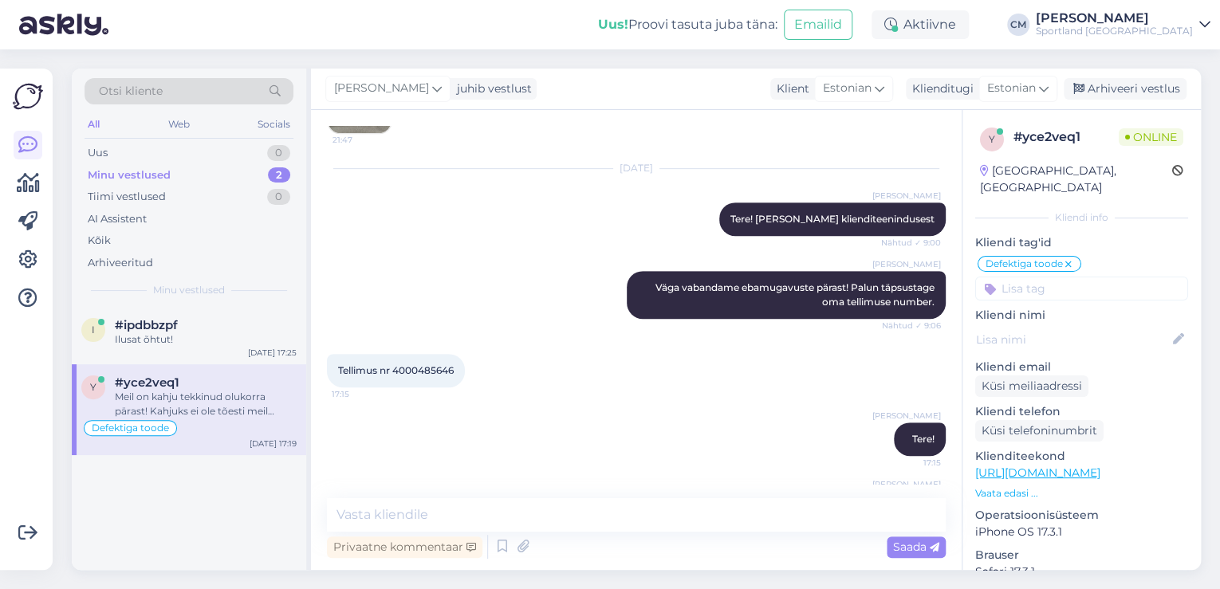
scroll to position [498, 0]
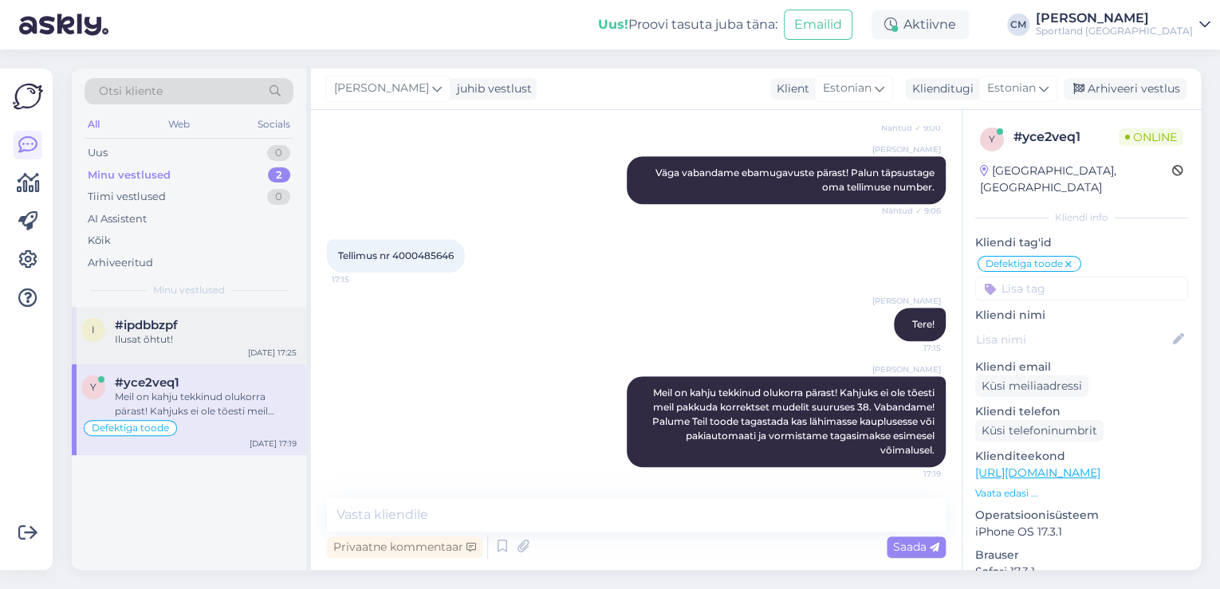
click at [240, 341] on div "Ilusat õhtut!" at bounding box center [206, 340] width 182 height 14
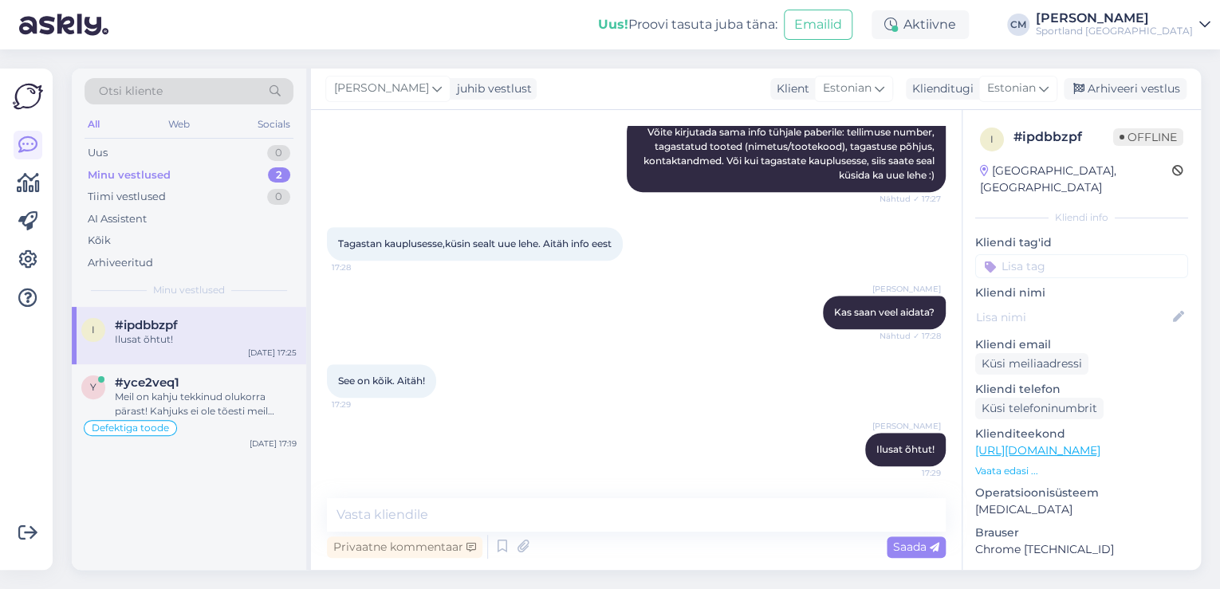
scroll to position [136, 0]
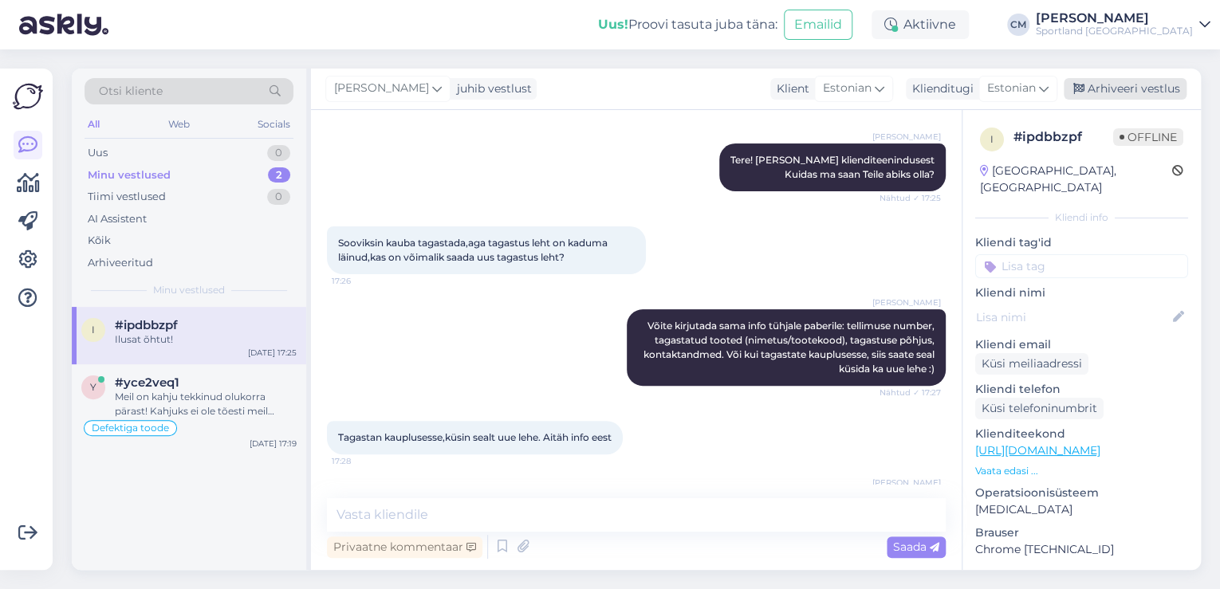
click at [1133, 90] on div "Arhiveeri vestlus" at bounding box center [1125, 89] width 123 height 22
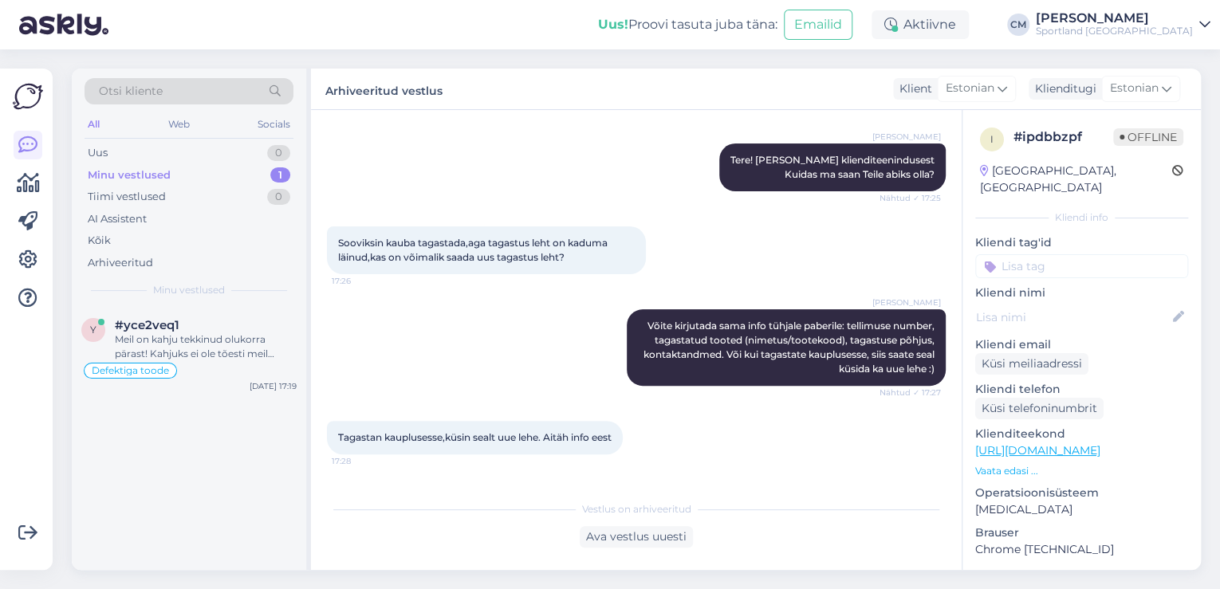
click at [1075, 254] on input at bounding box center [1081, 266] width 213 height 24
type input "tagast"
click at [1076, 323] on span "Tagastamine (e-pood)" at bounding box center [1082, 328] width 106 height 10
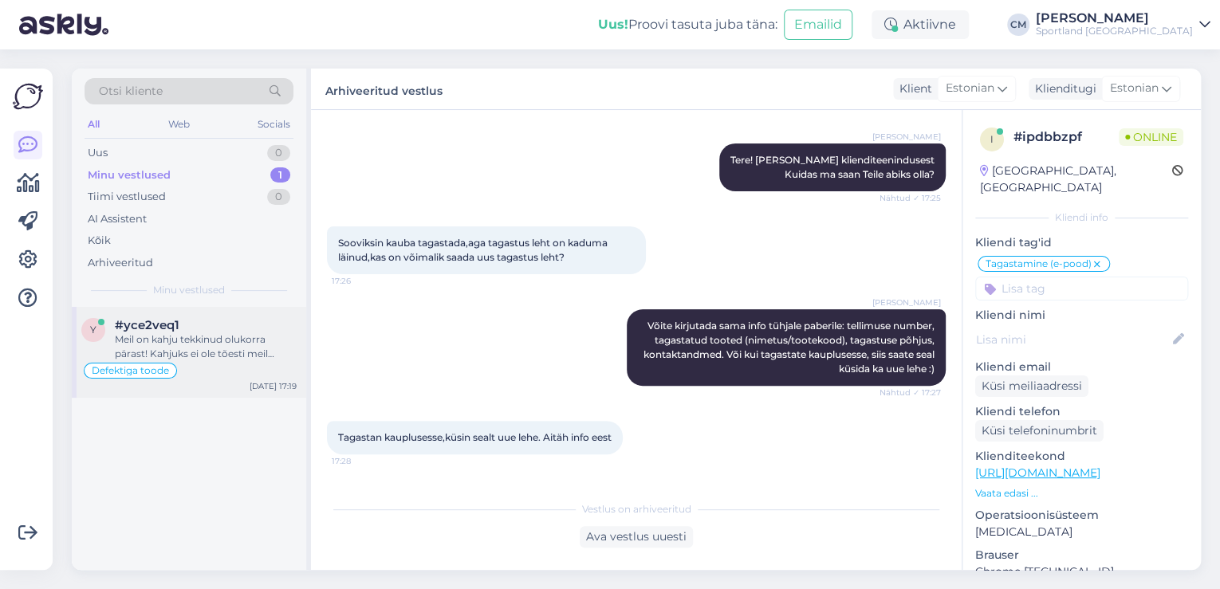
click at [225, 321] on div "#yce2veq1" at bounding box center [206, 325] width 182 height 14
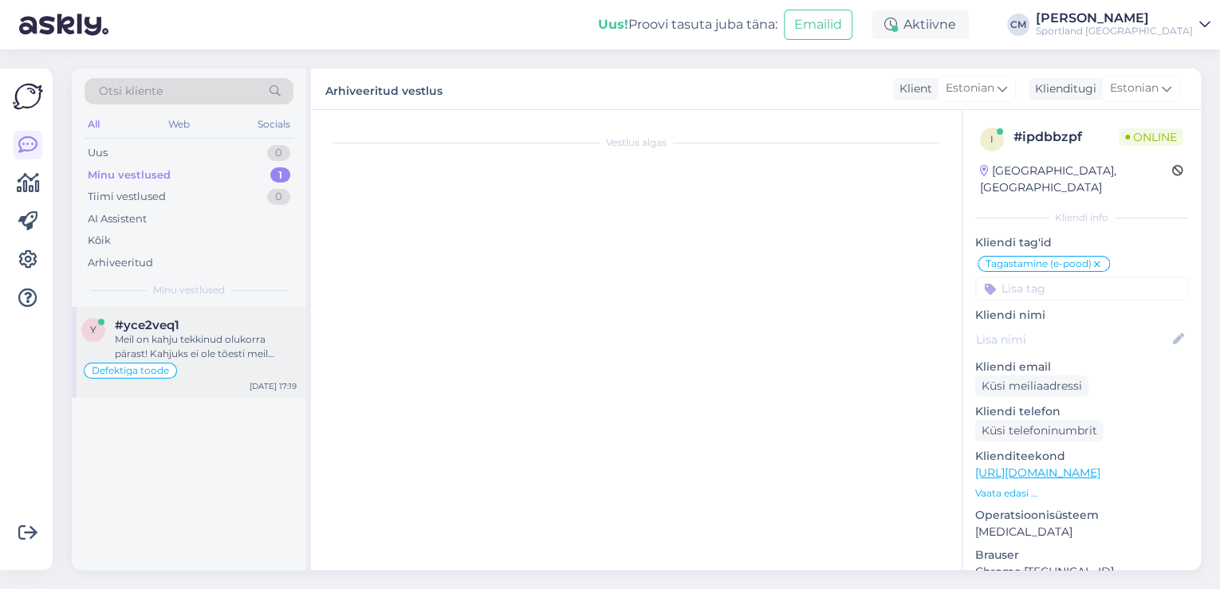
scroll to position [498, 0]
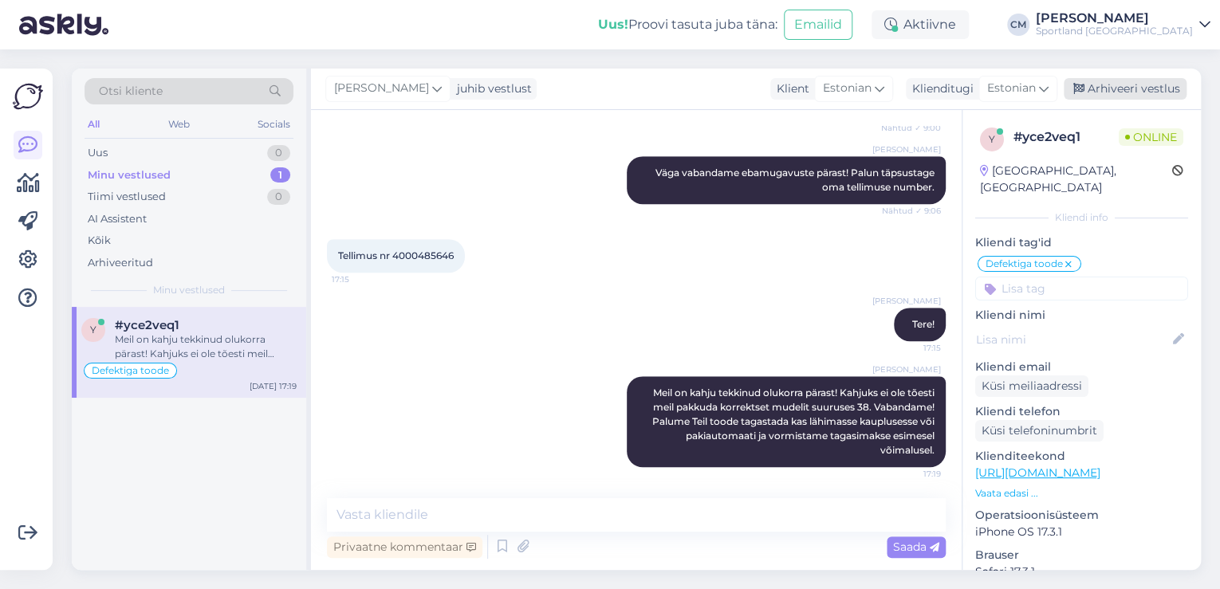
click at [1143, 91] on div "Arhiveeri vestlus" at bounding box center [1125, 89] width 123 height 22
